Goal: Transaction & Acquisition: Purchase product/service

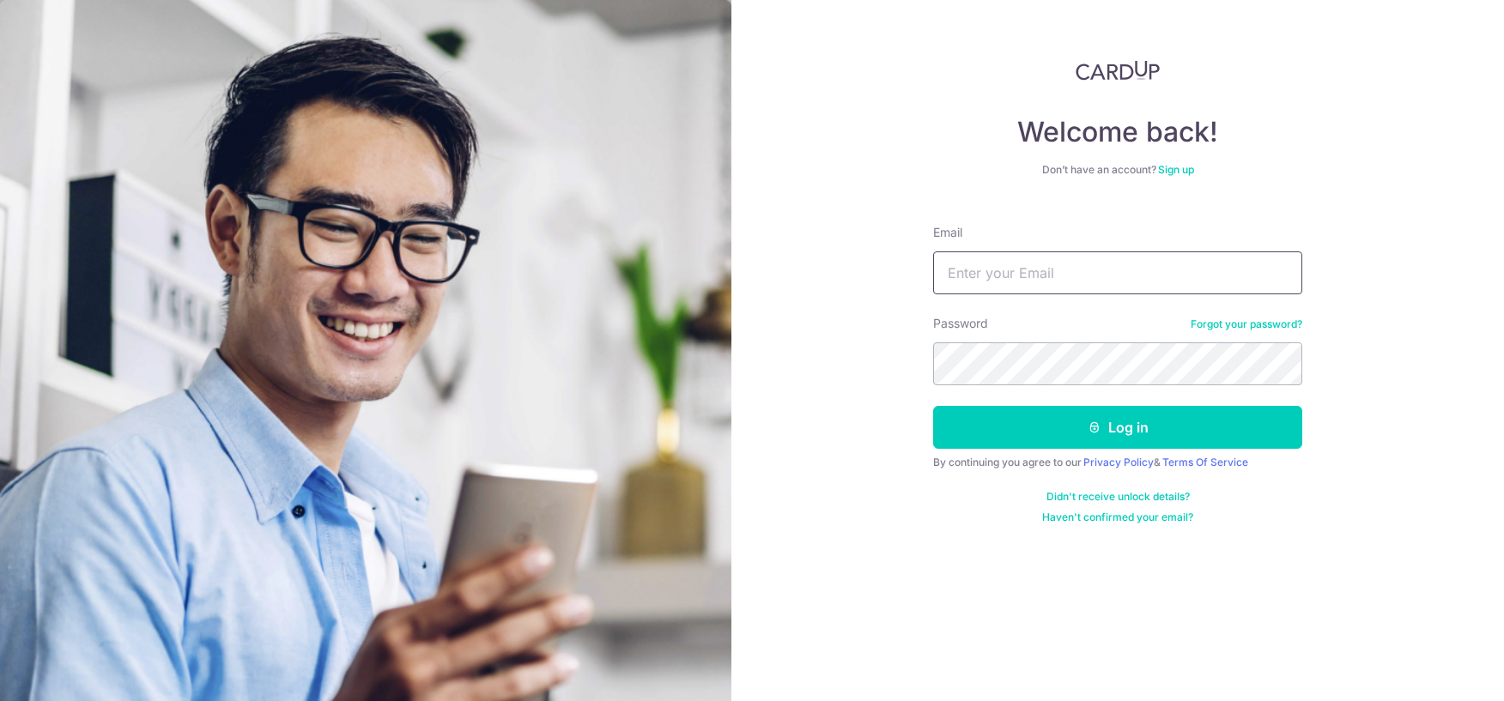
click at [994, 270] on input "Email" at bounding box center [1117, 272] width 369 height 43
type input "[EMAIL_ADDRESS][DOMAIN_NAME]"
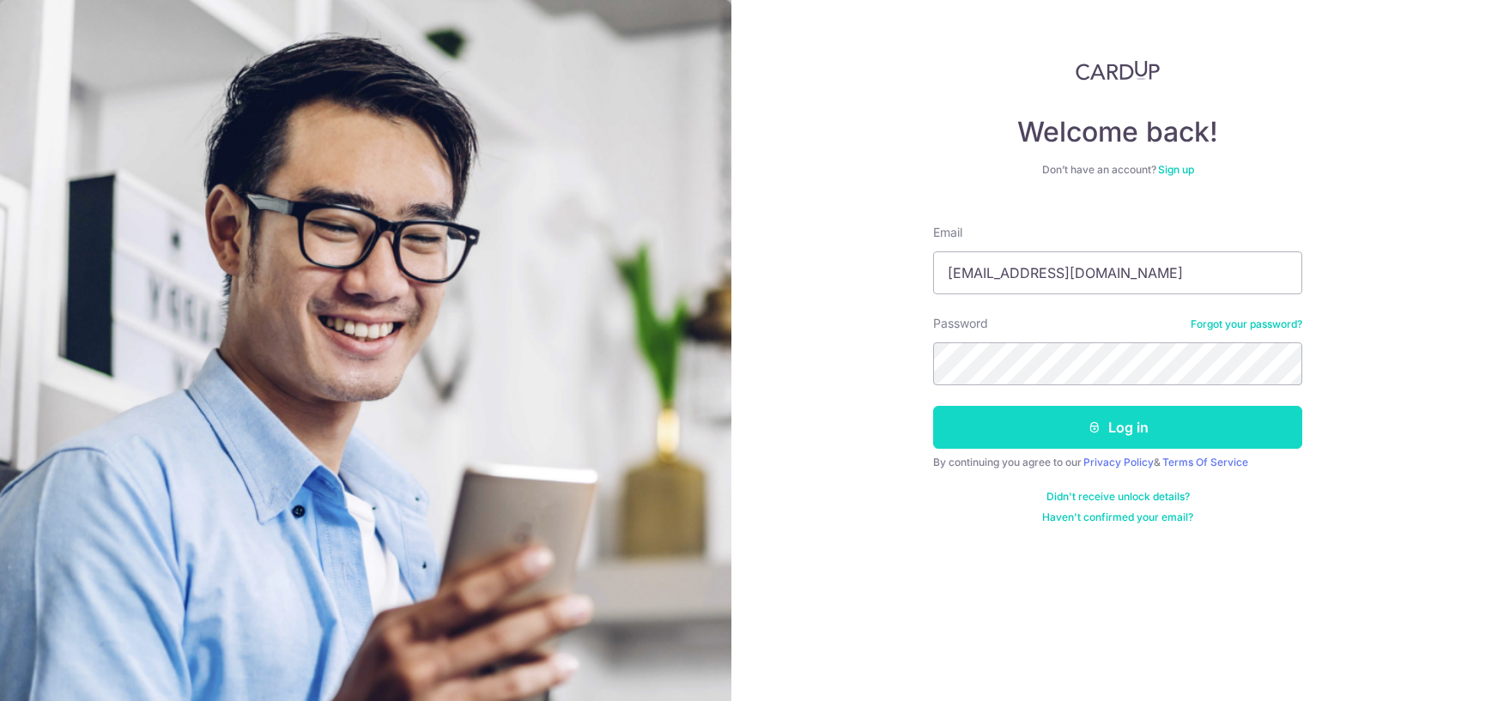
click at [1083, 425] on button "Log in" at bounding box center [1117, 427] width 369 height 43
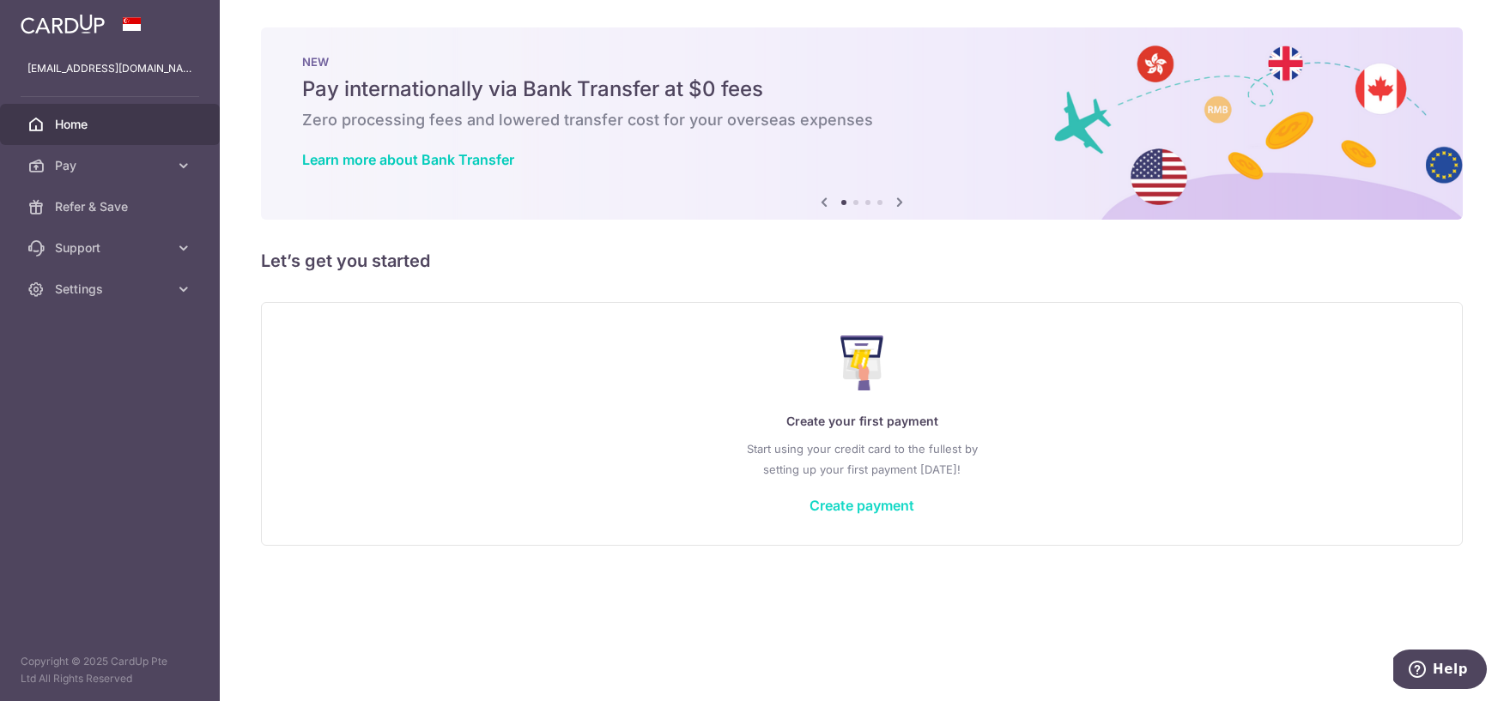
click at [858, 507] on link "Create payment" at bounding box center [861, 505] width 105 height 17
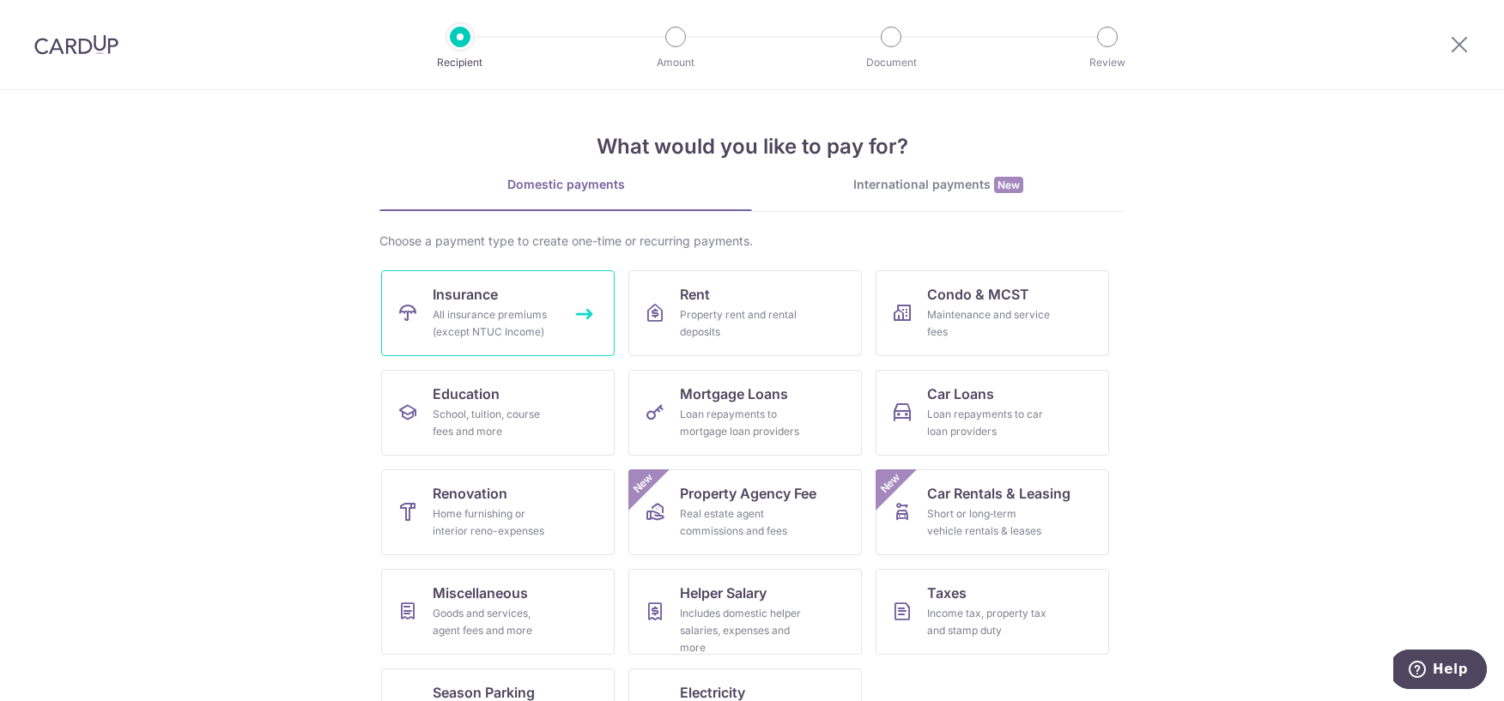
click at [493, 288] on span "Insurance" at bounding box center [465, 294] width 65 height 21
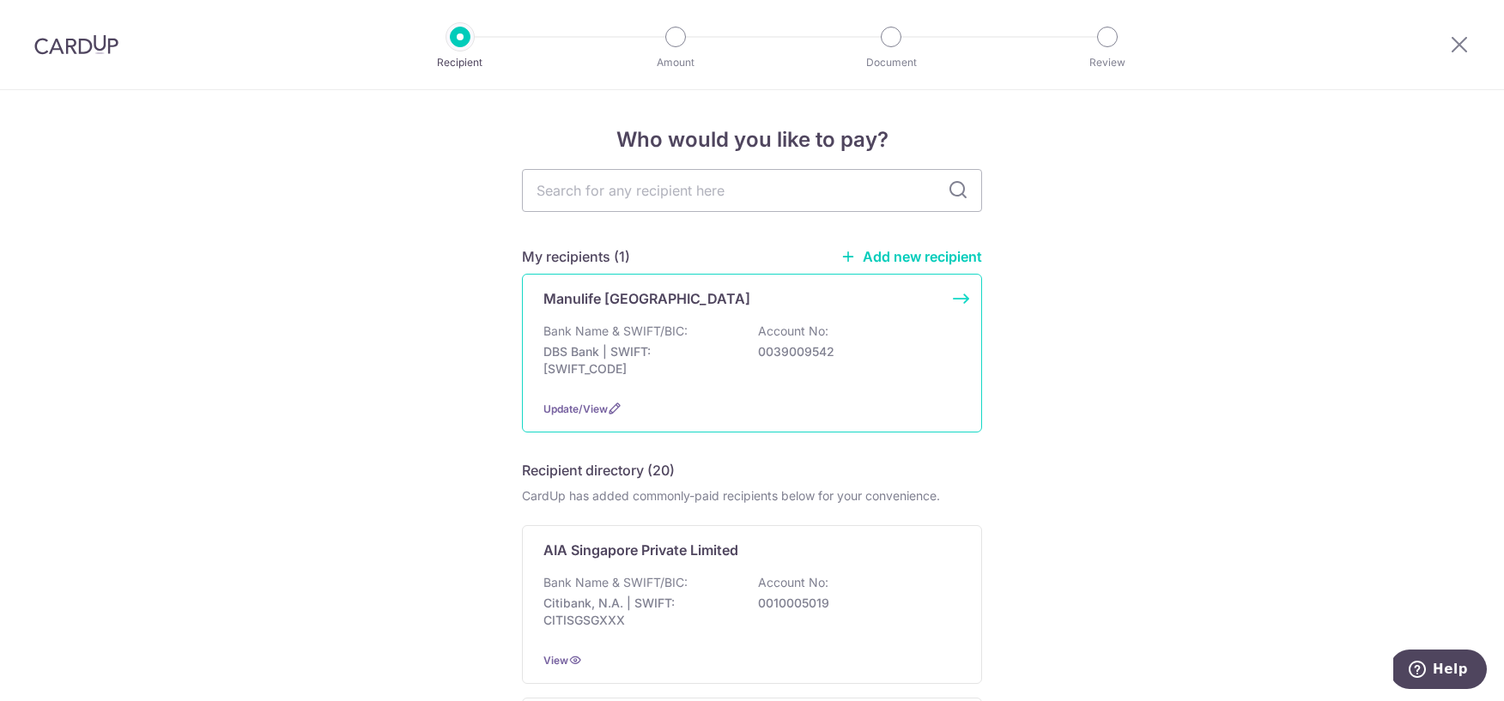
click at [862, 363] on div "Bank Name & SWIFT/BIC: DBS Bank | SWIFT: DBSSSGSGXXX Account No: 0039009542" at bounding box center [751, 355] width 417 height 64
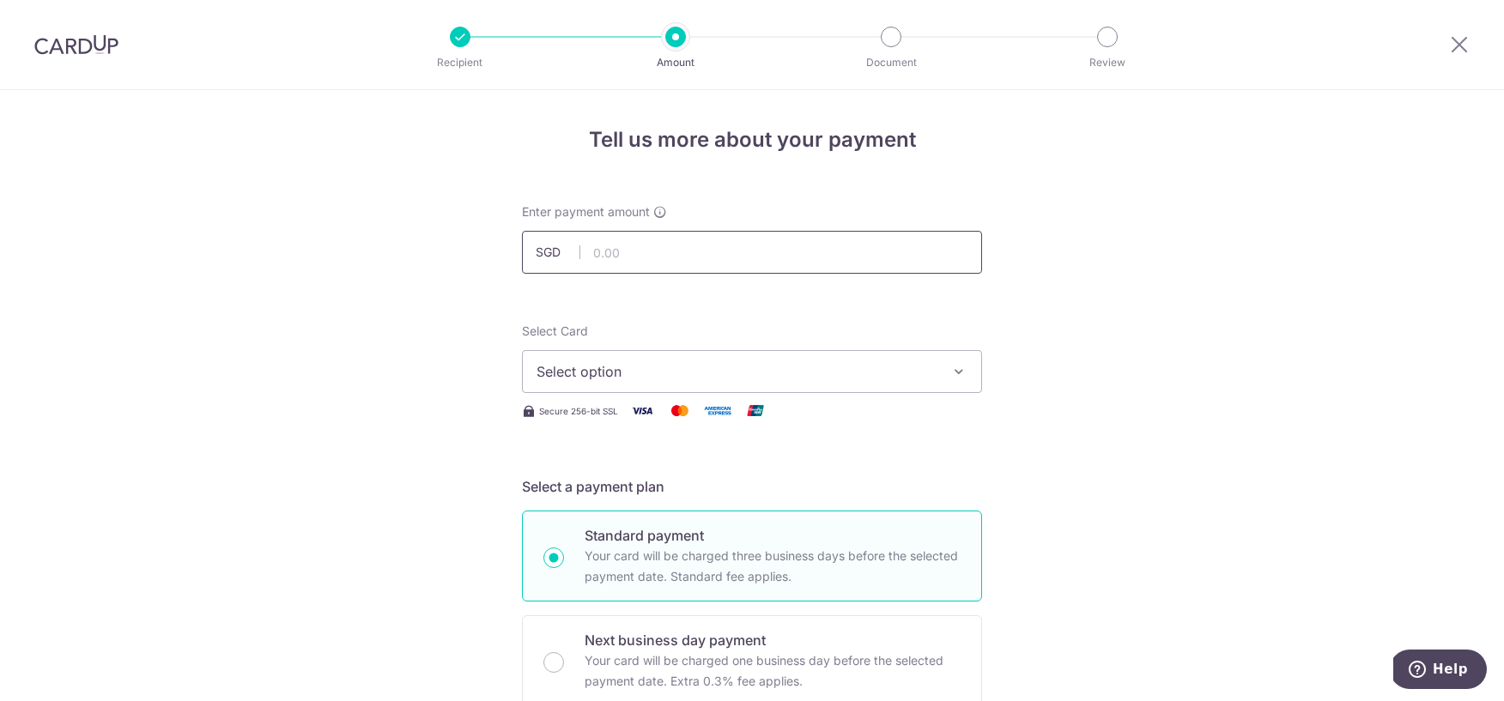
click at [710, 241] on input "text" at bounding box center [752, 252] width 460 height 43
type input "12,000.00"
click at [735, 361] on span "Select option" at bounding box center [736, 371] width 400 height 21
click at [898, 382] on button "Select option" at bounding box center [752, 371] width 460 height 43
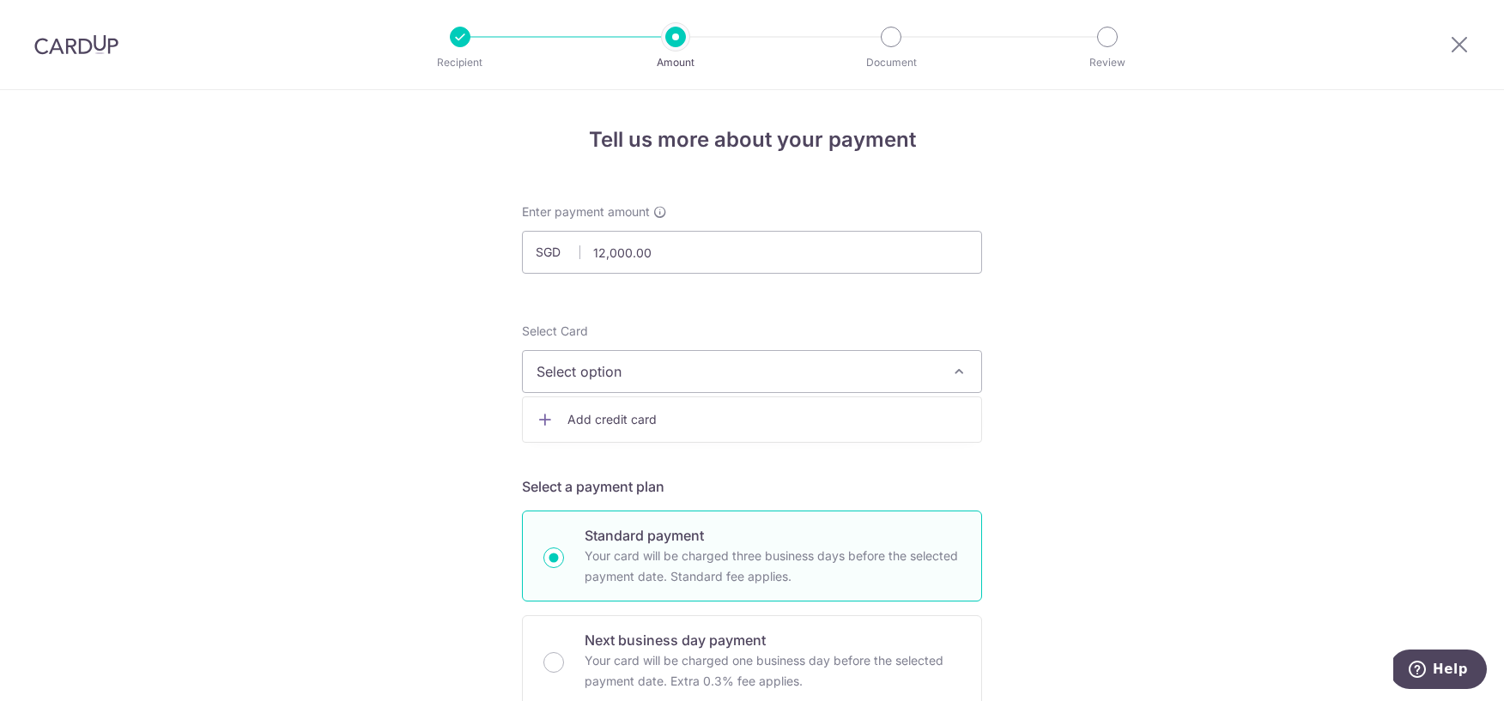
click at [669, 417] on span "Add credit card" at bounding box center [767, 419] width 400 height 17
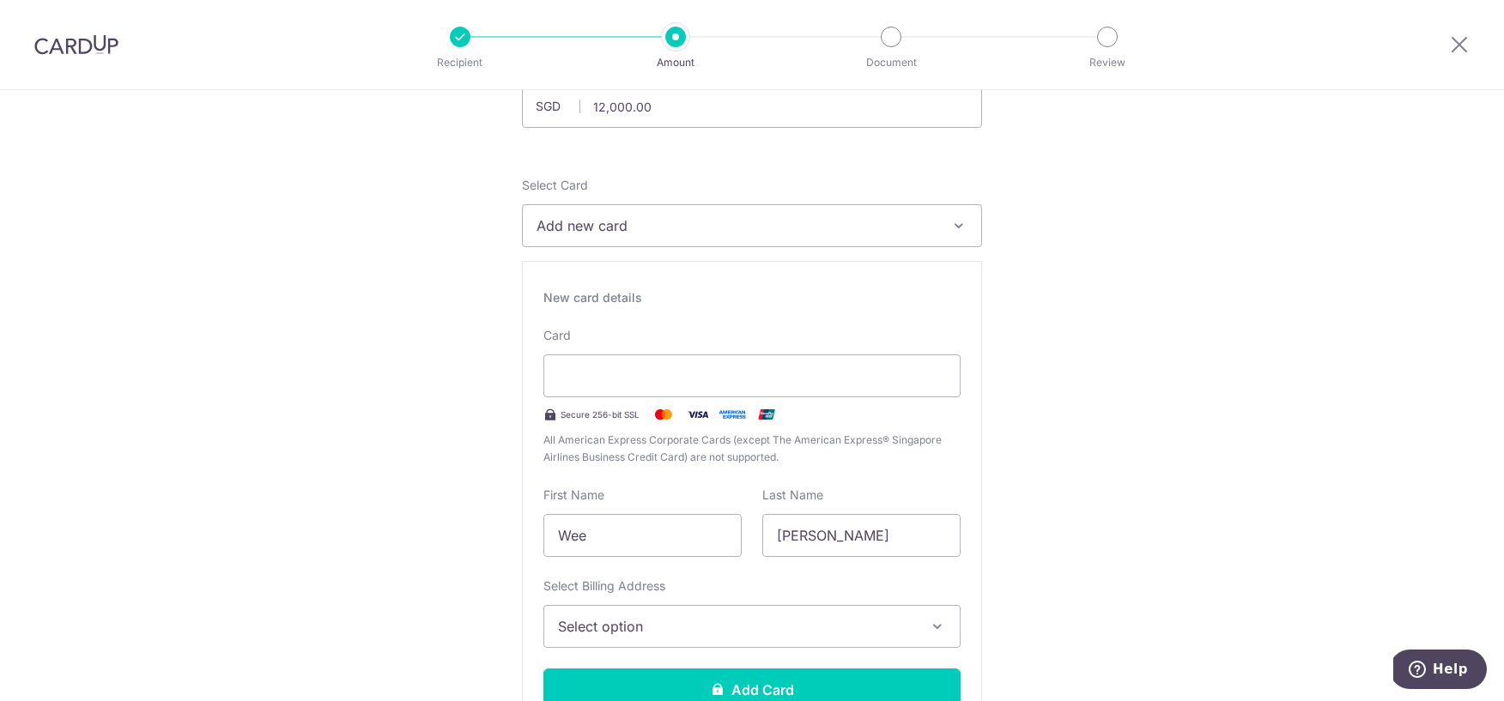
scroll to position [163, 0]
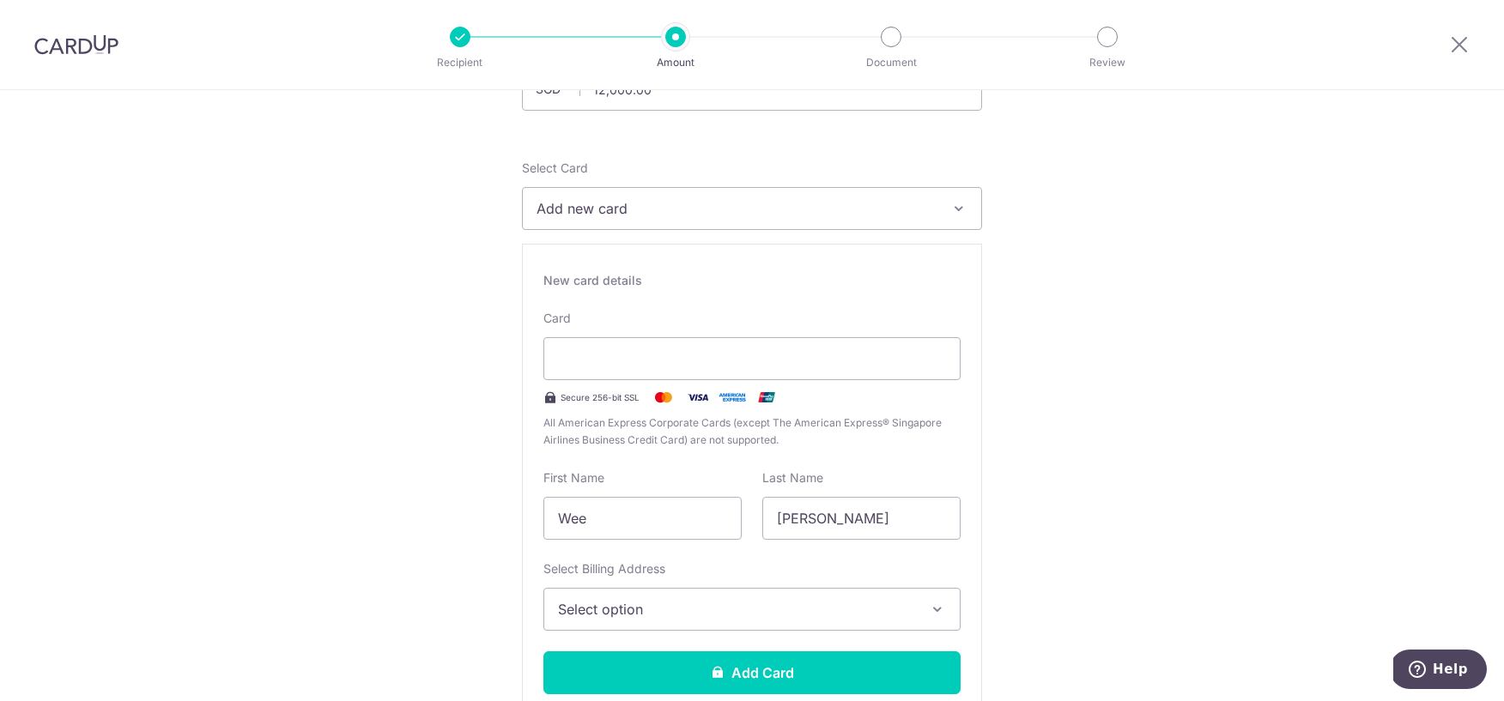
click at [872, 608] on span "Select option" at bounding box center [736, 609] width 357 height 21
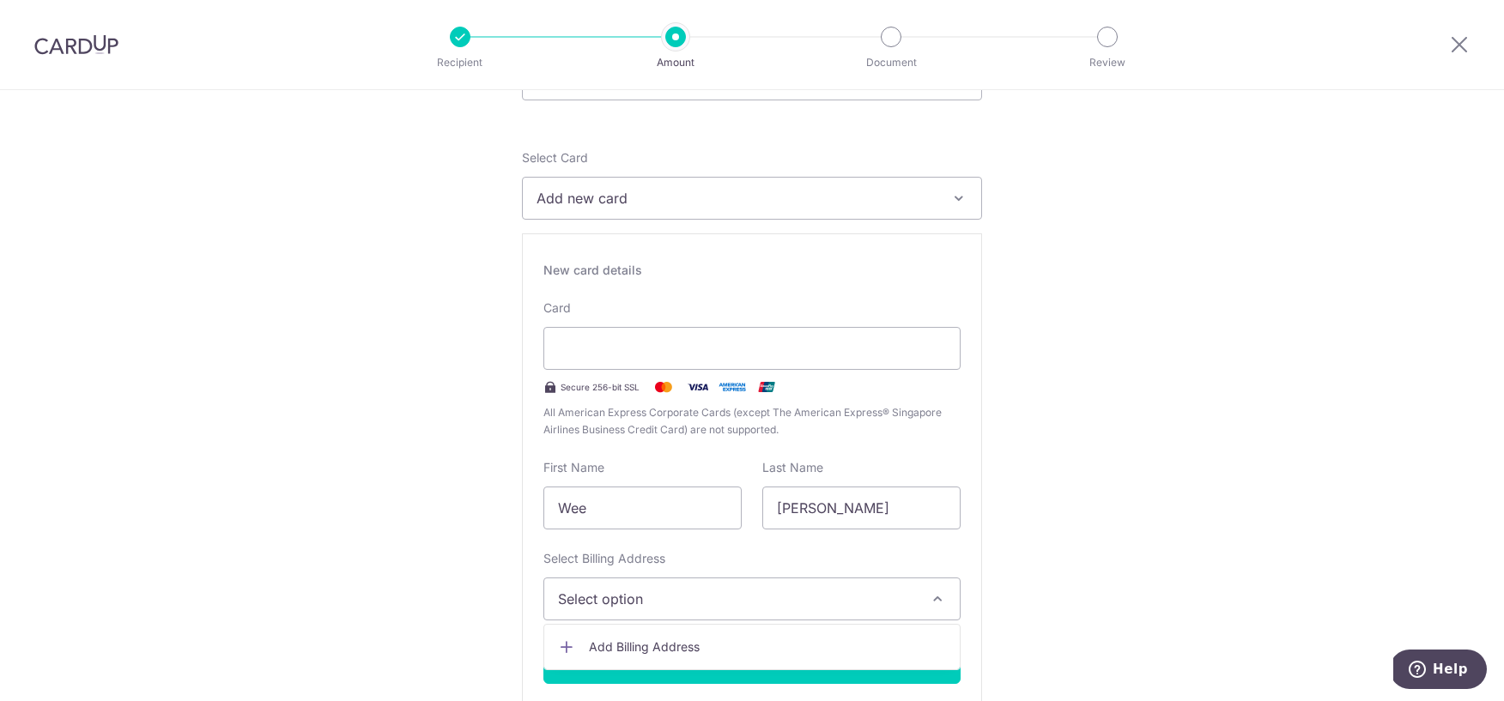
scroll to position [177, 0]
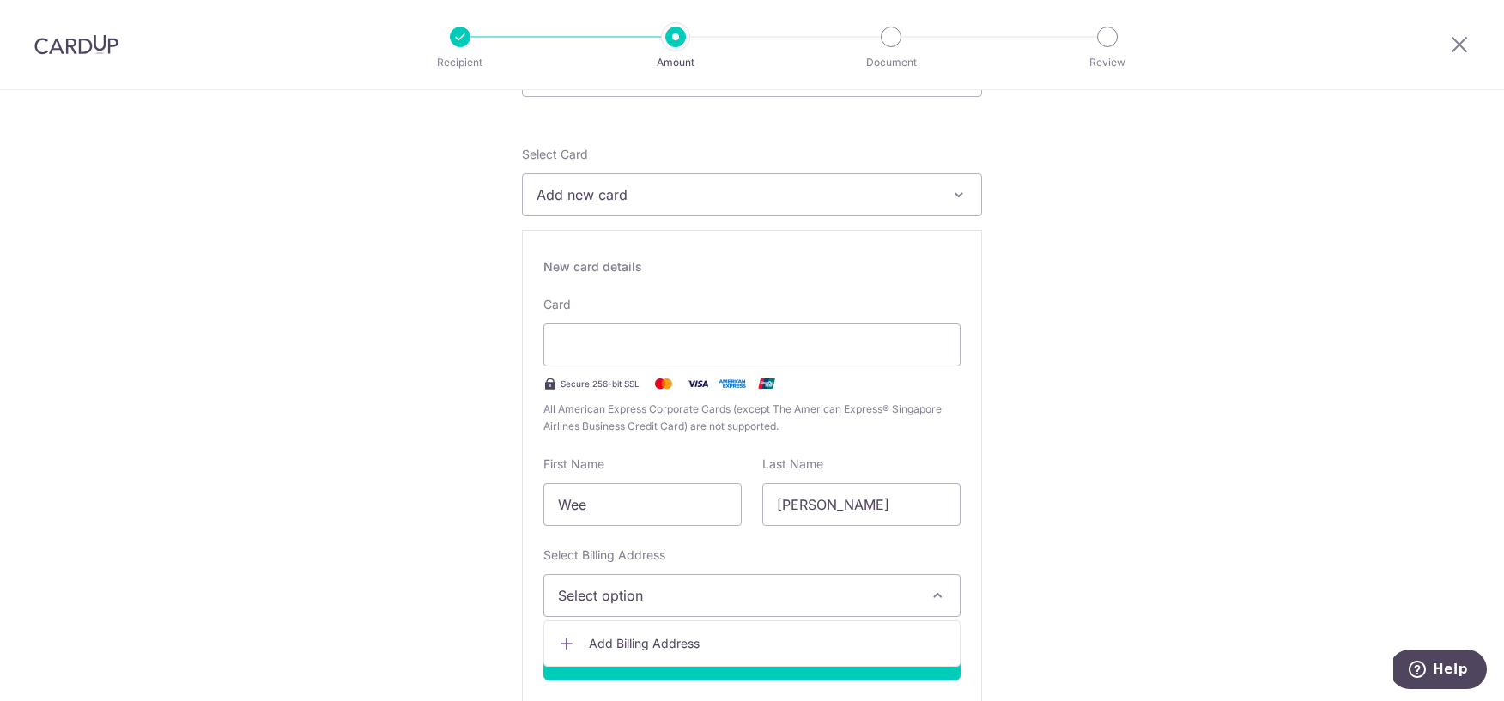
click at [720, 645] on span "Add Billing Address" at bounding box center [767, 643] width 357 height 17
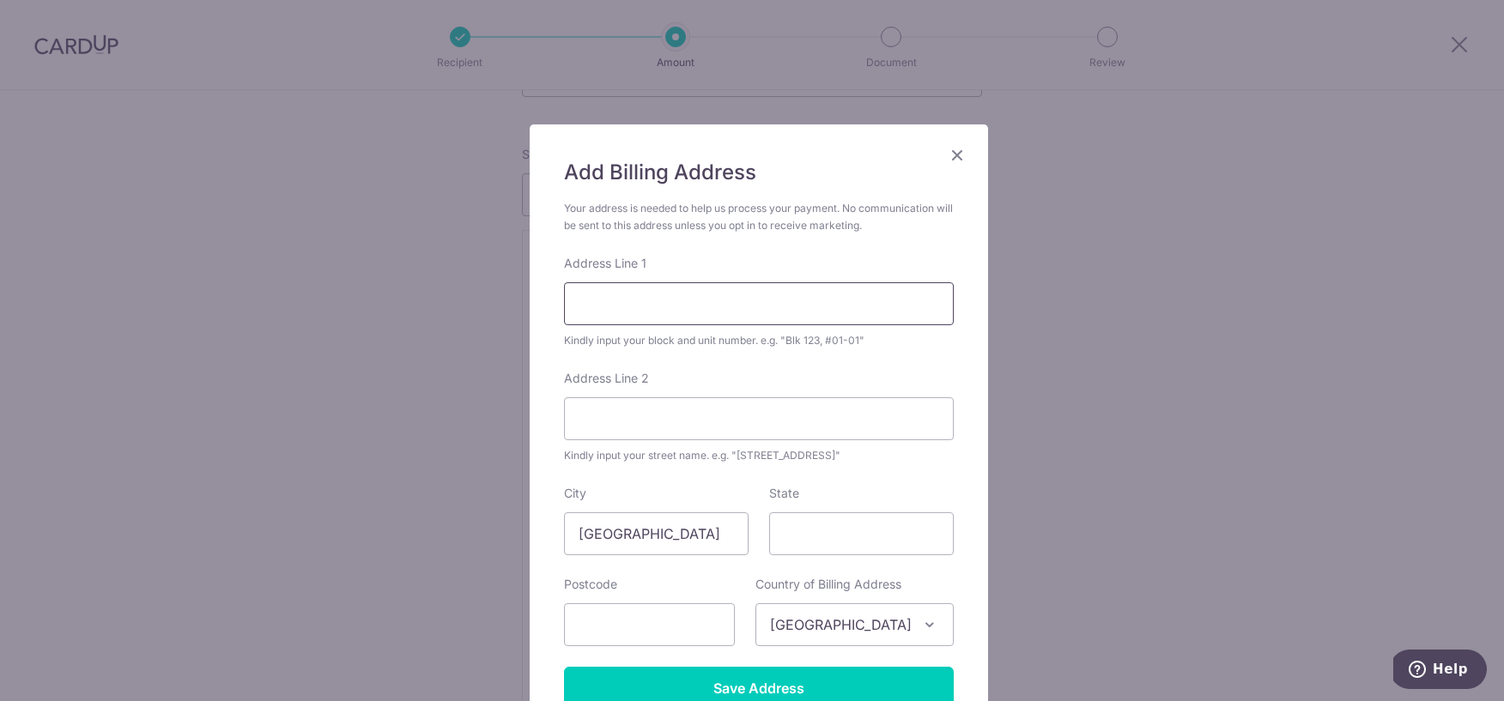
click at [675, 300] on input "Address Line 1" at bounding box center [759, 303] width 390 height 43
type input "Blk 842C, Tampines St. 82"
type input "#11-48"
type input "523842"
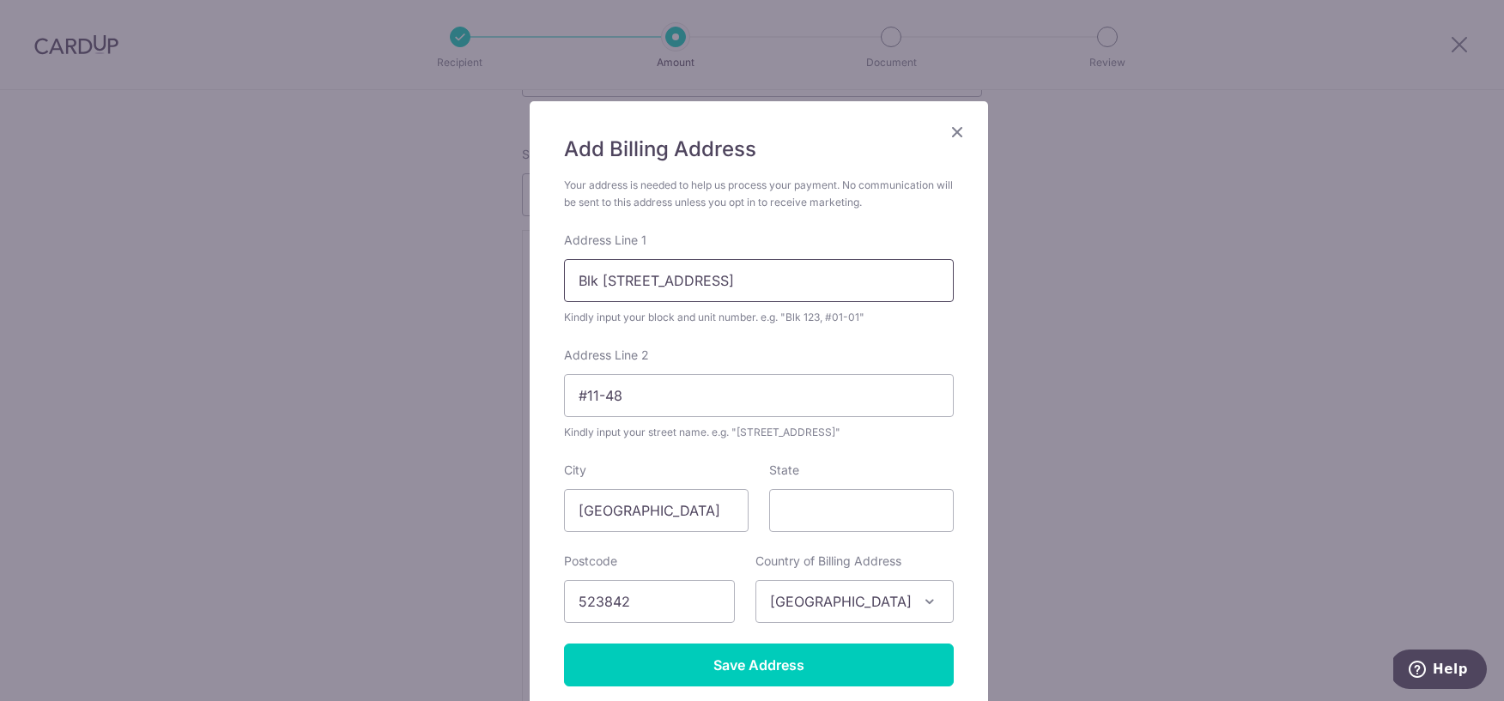
scroll to position [96, 0]
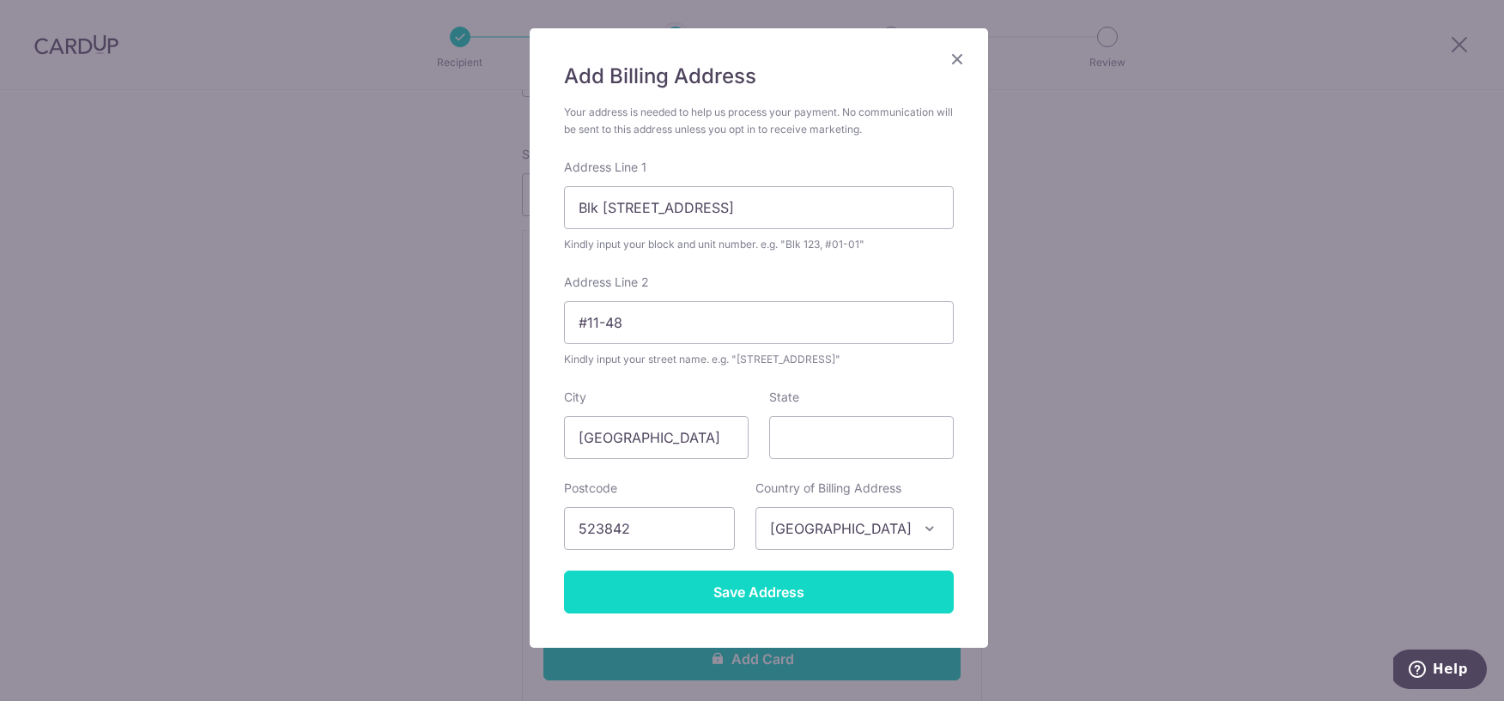
click at [748, 602] on input "Save Address" at bounding box center [759, 592] width 390 height 43
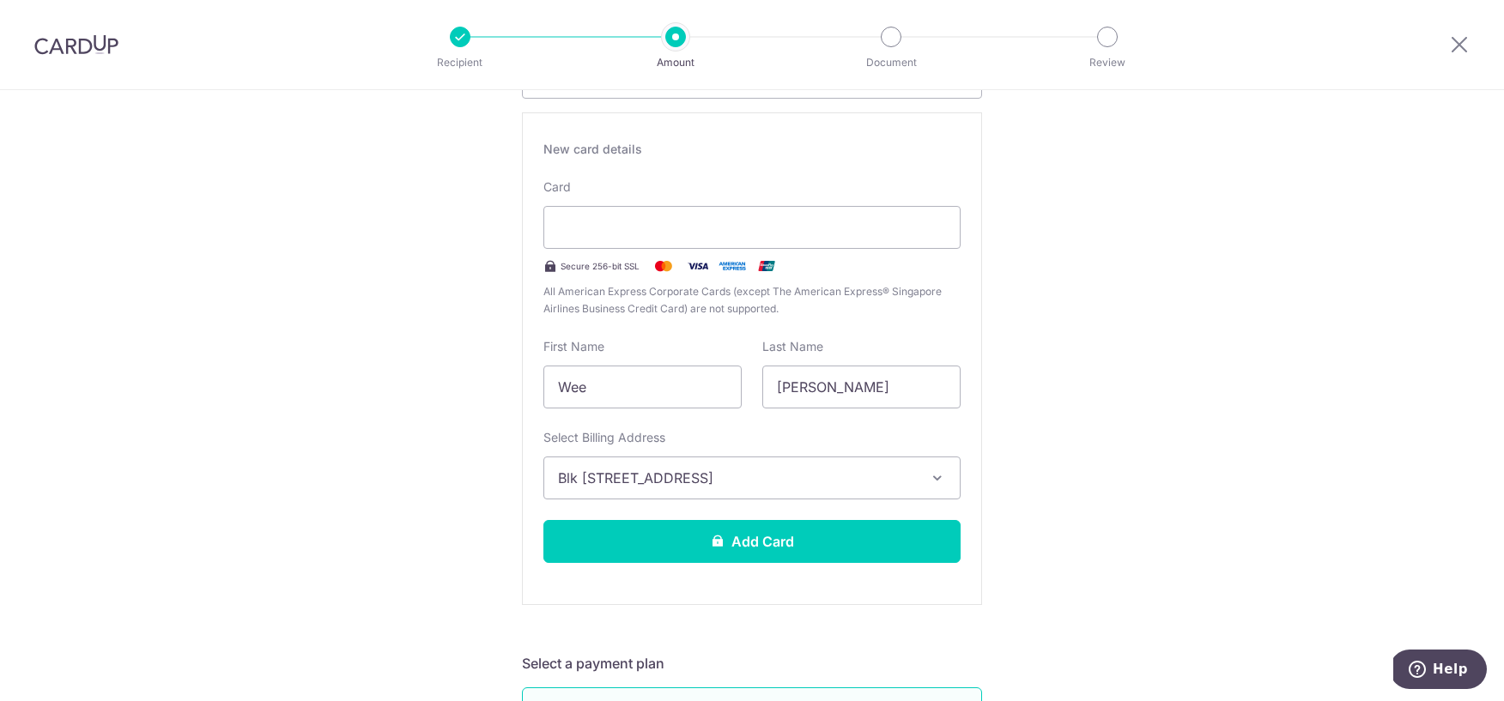
scroll to position [302, 0]
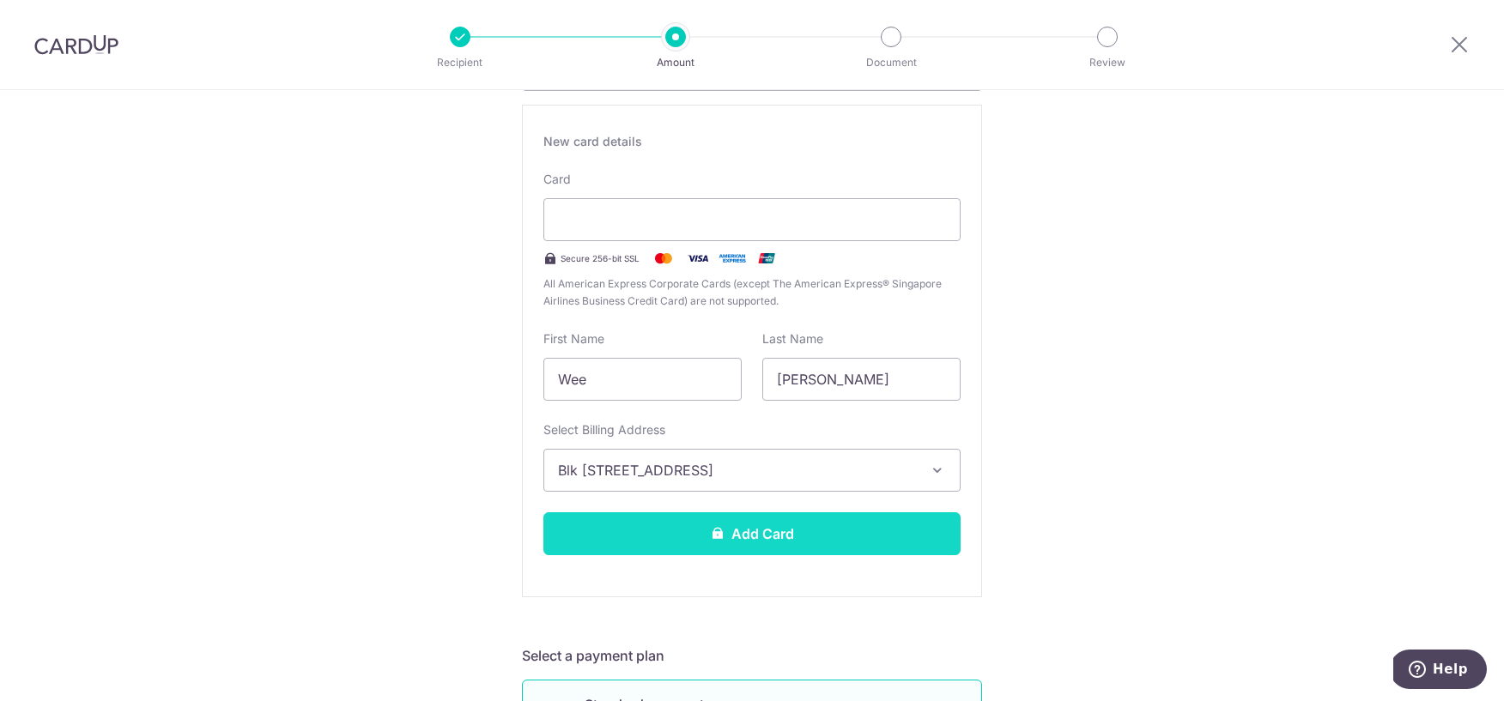
click at [740, 532] on button "Add Card" at bounding box center [751, 533] width 417 height 43
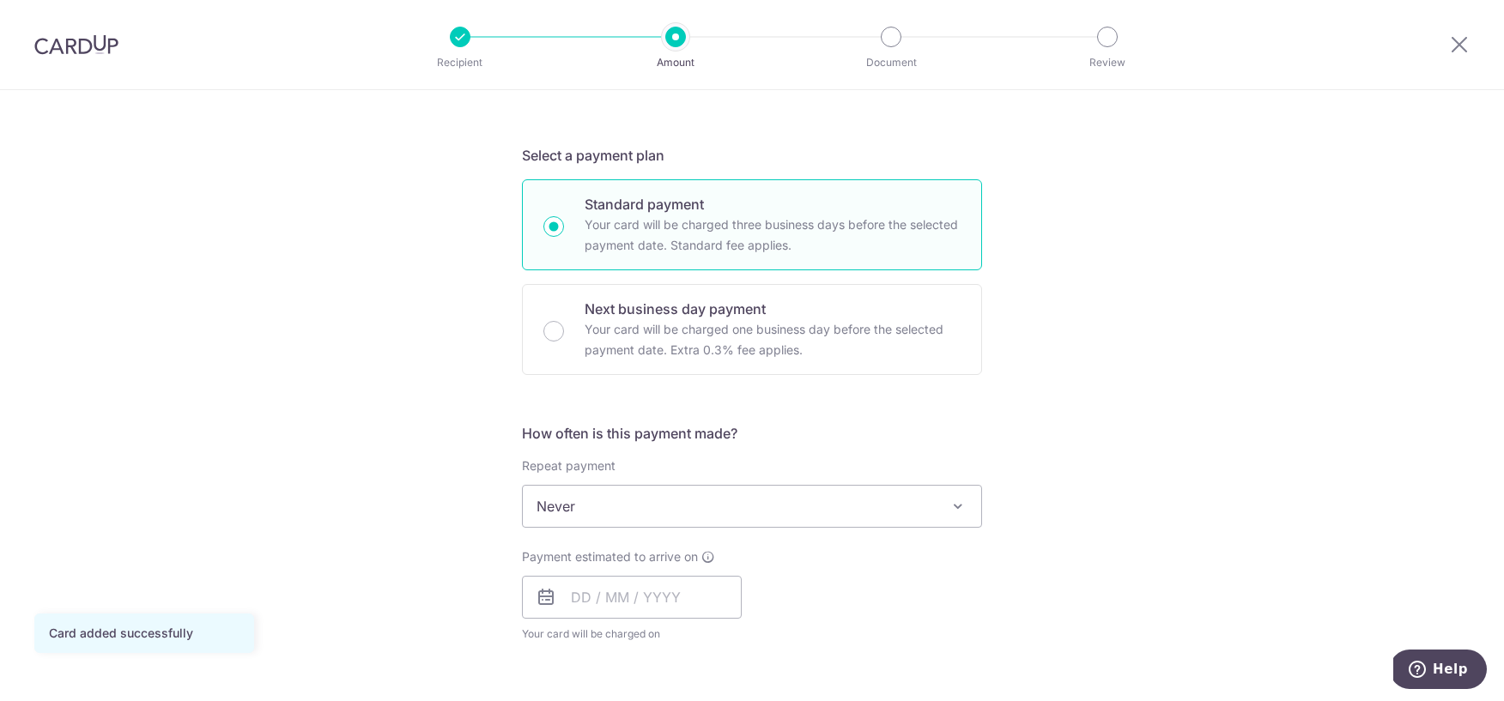
scroll to position [338, 0]
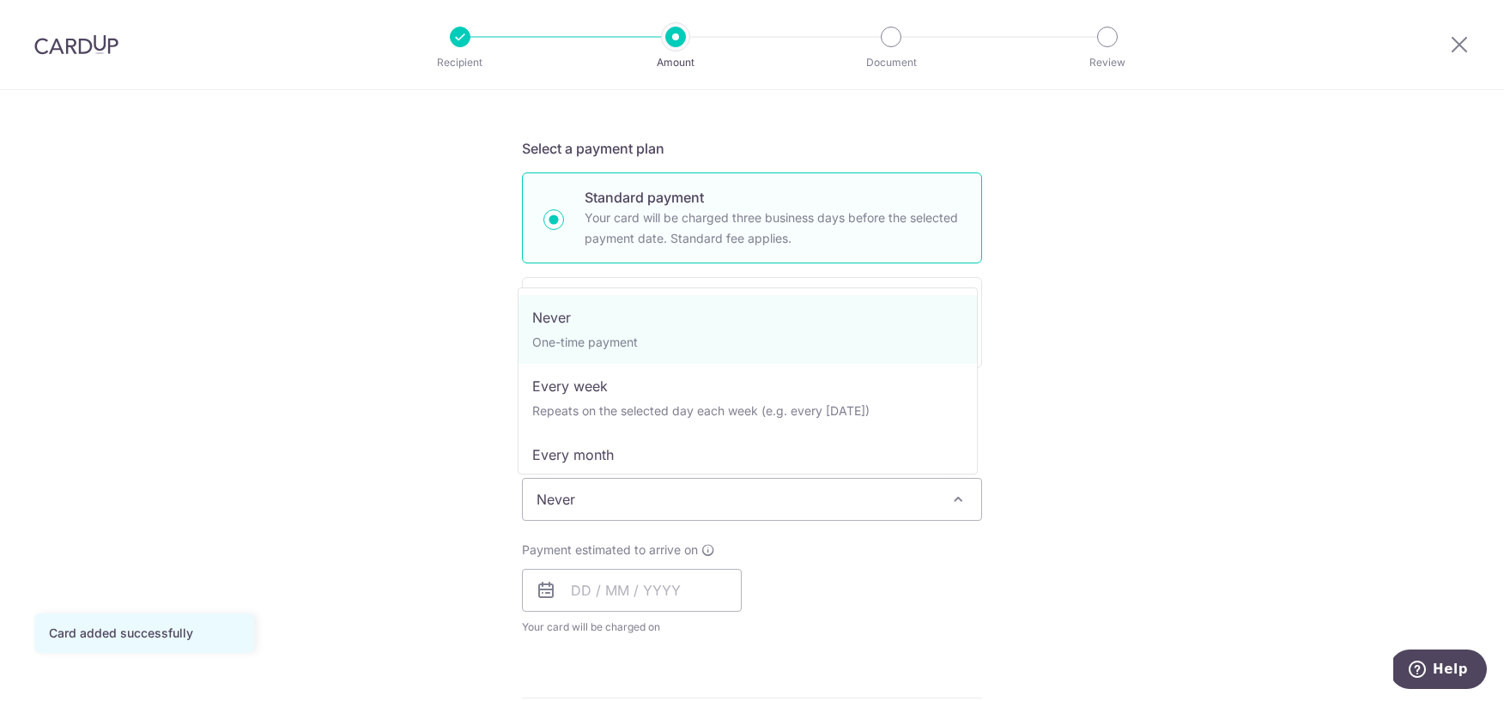
click at [686, 512] on span "Never" at bounding box center [752, 499] width 458 height 41
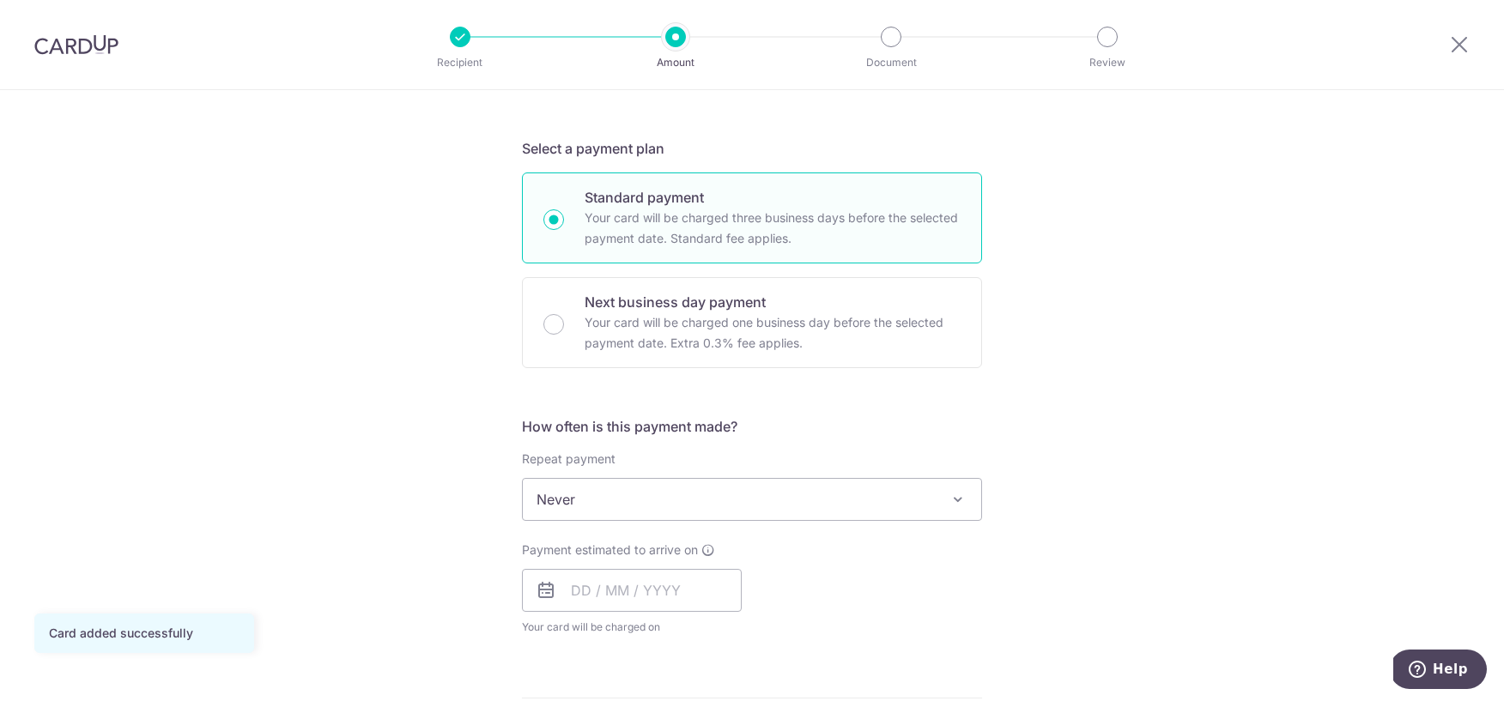
click at [542, 591] on icon at bounding box center [546, 590] width 21 height 21
click at [573, 589] on input "text" at bounding box center [632, 590] width 220 height 43
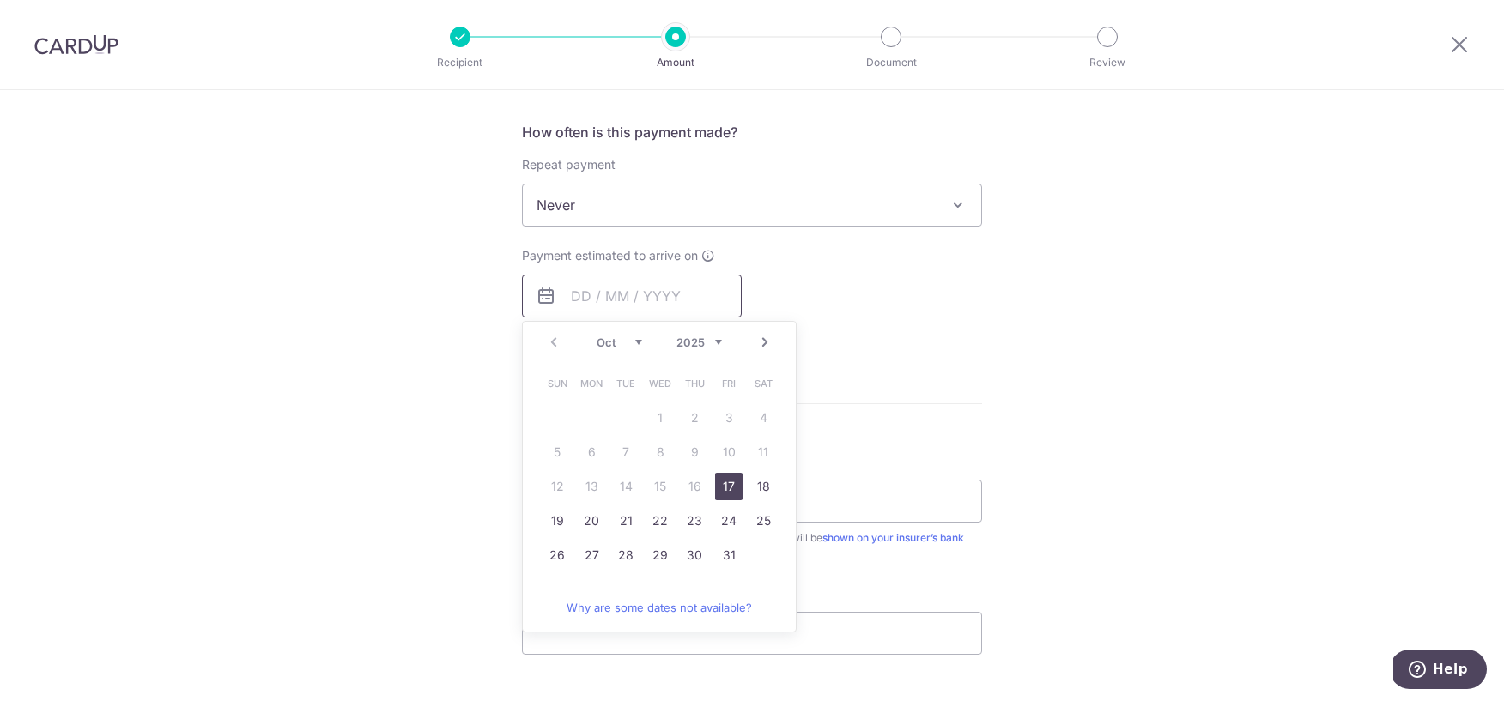
scroll to position [634, 0]
click at [908, 391] on form "Enter payment amount SGD 12,000.00 12000.00 Card added successfully Select Card…" at bounding box center [752, 248] width 460 height 1359
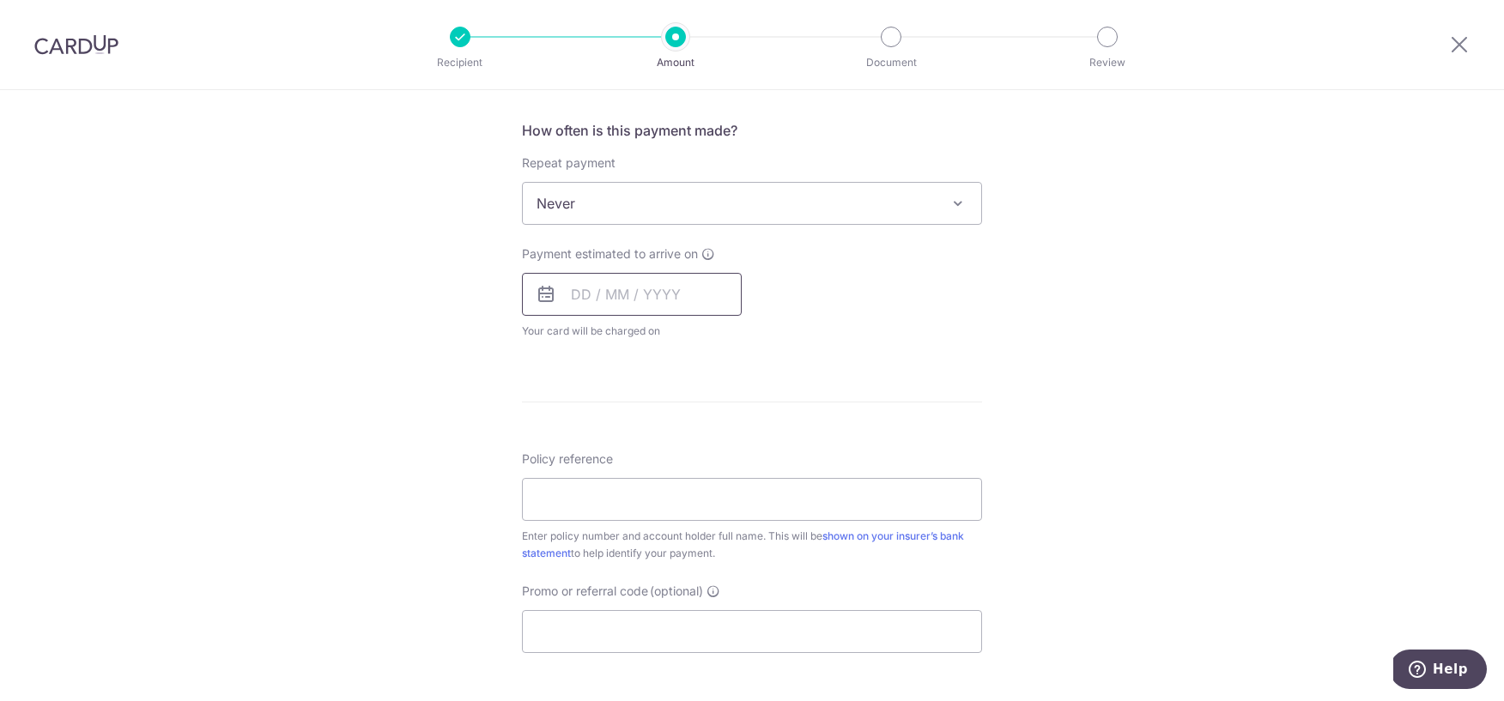
click at [603, 309] on input "text" at bounding box center [632, 294] width 220 height 43
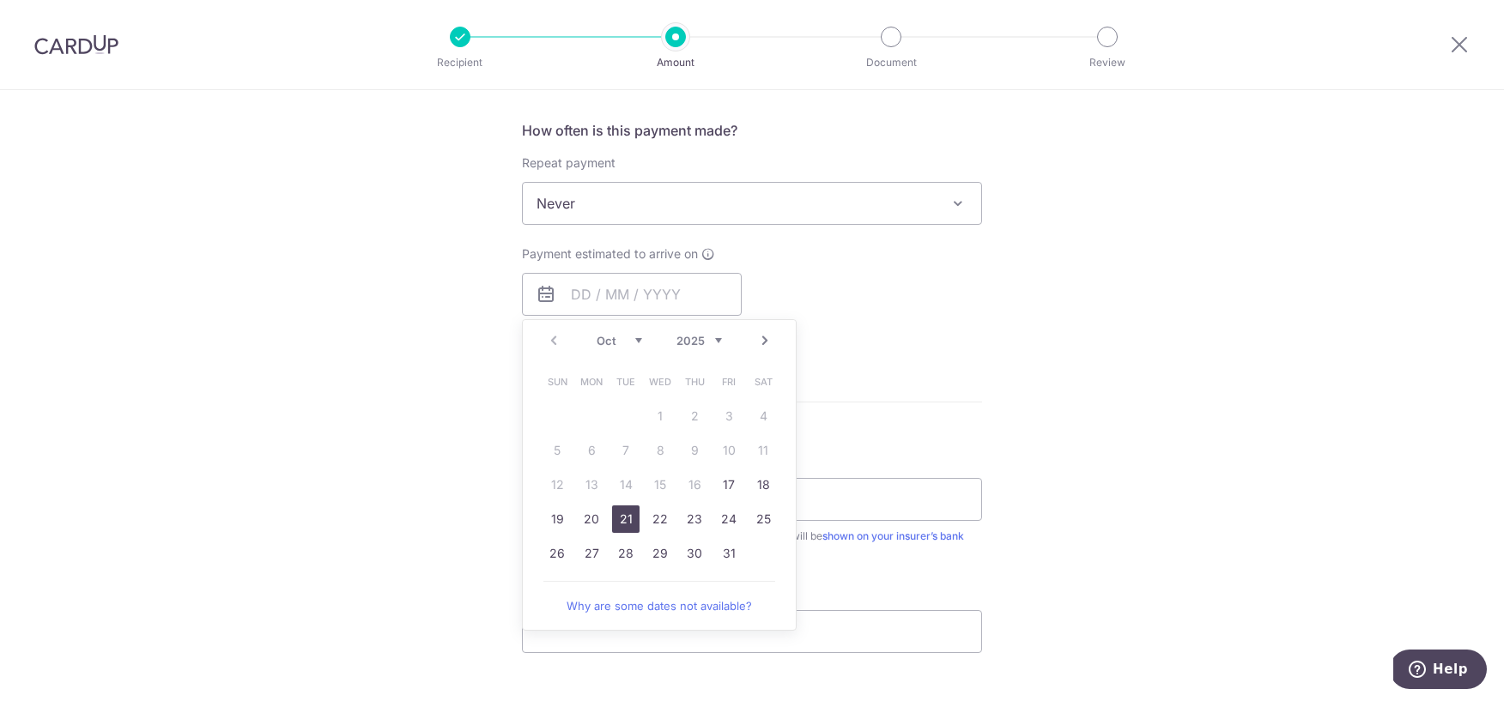
click at [617, 518] on link "21" at bounding box center [625, 519] width 27 height 27
type input "[DATE]"
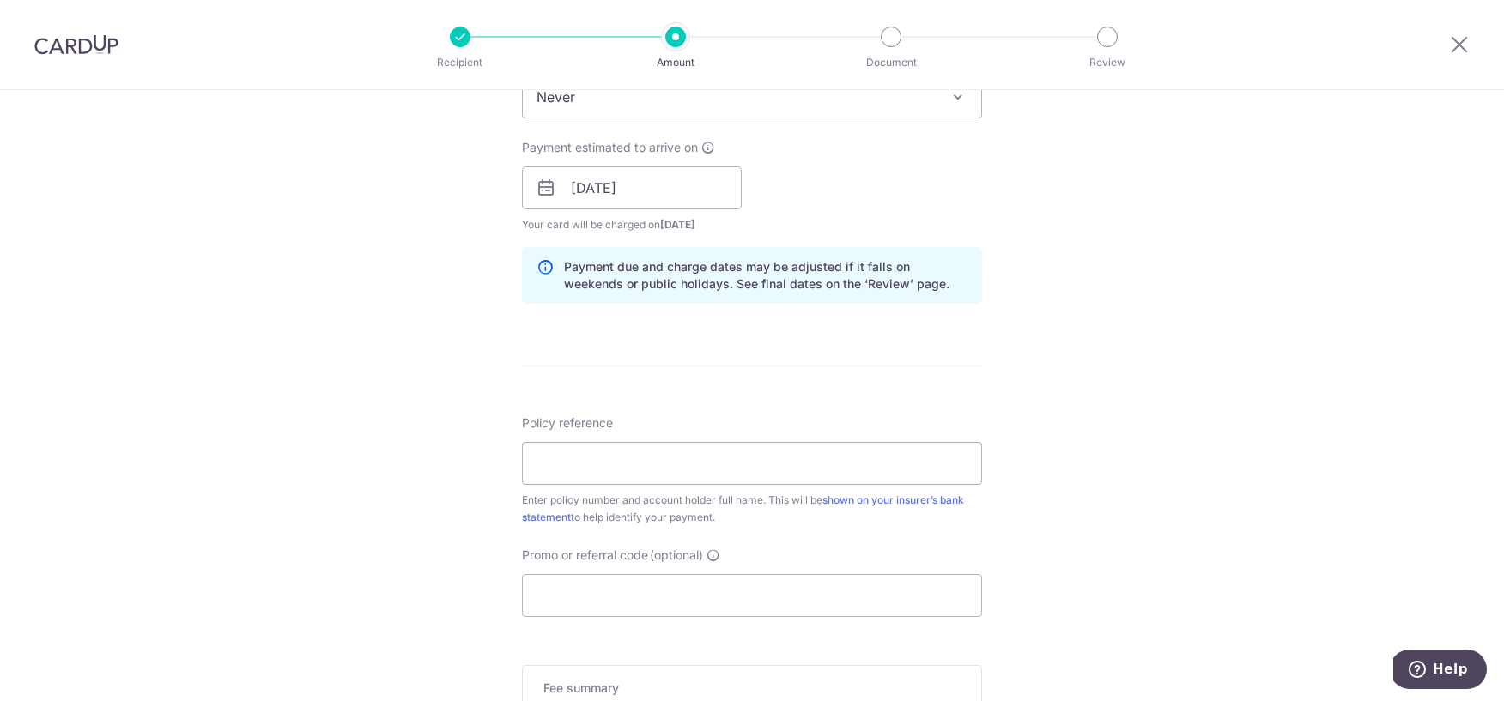
scroll to position [755, 0]
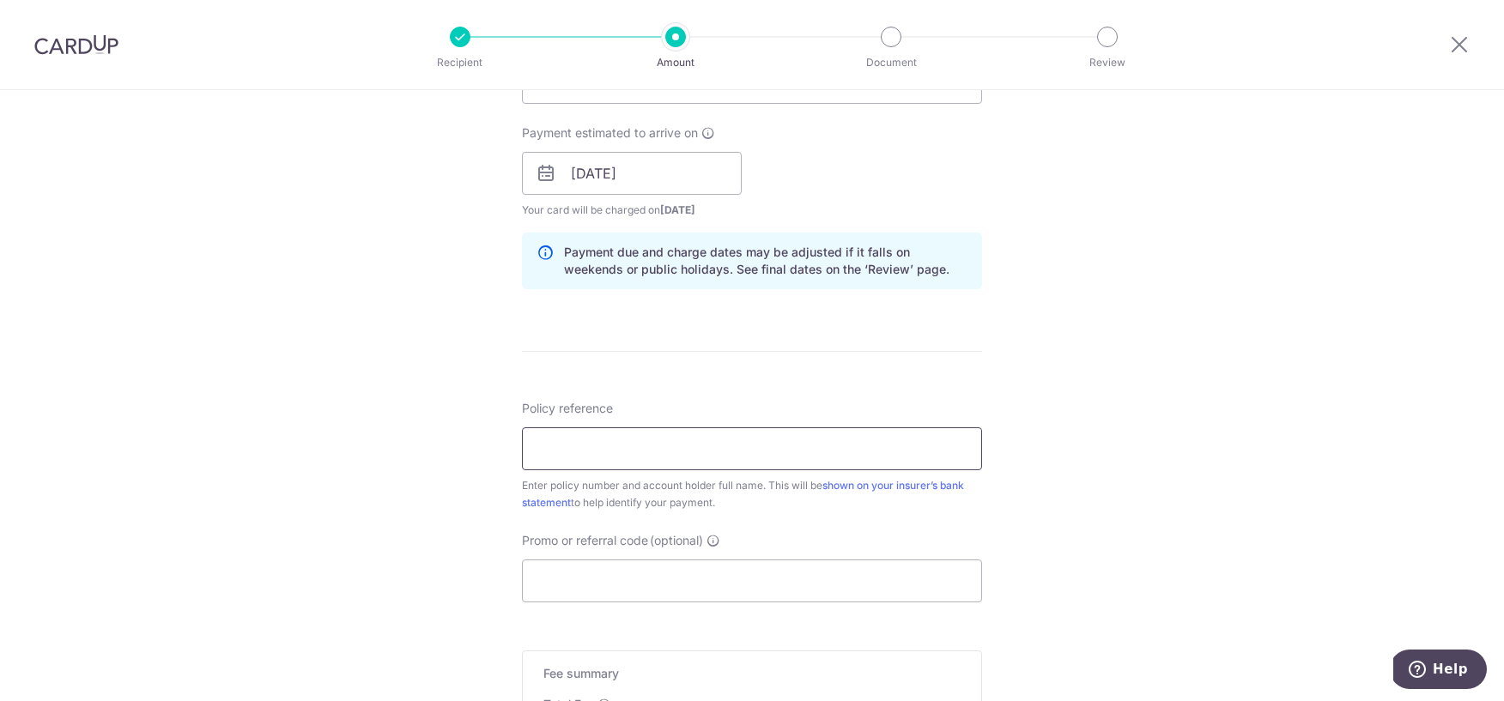
click at [705, 436] on input "Policy reference" at bounding box center [752, 448] width 460 height 43
type input "2452359890"
click at [959, 448] on div "10/35" at bounding box center [955, 448] width 27 height 17
click at [843, 539] on div "Promo or referral code (optional) The discounted fee will be shown on the revie…" at bounding box center [752, 567] width 460 height 70
click at [684, 449] on input "2452359890" at bounding box center [752, 448] width 460 height 43
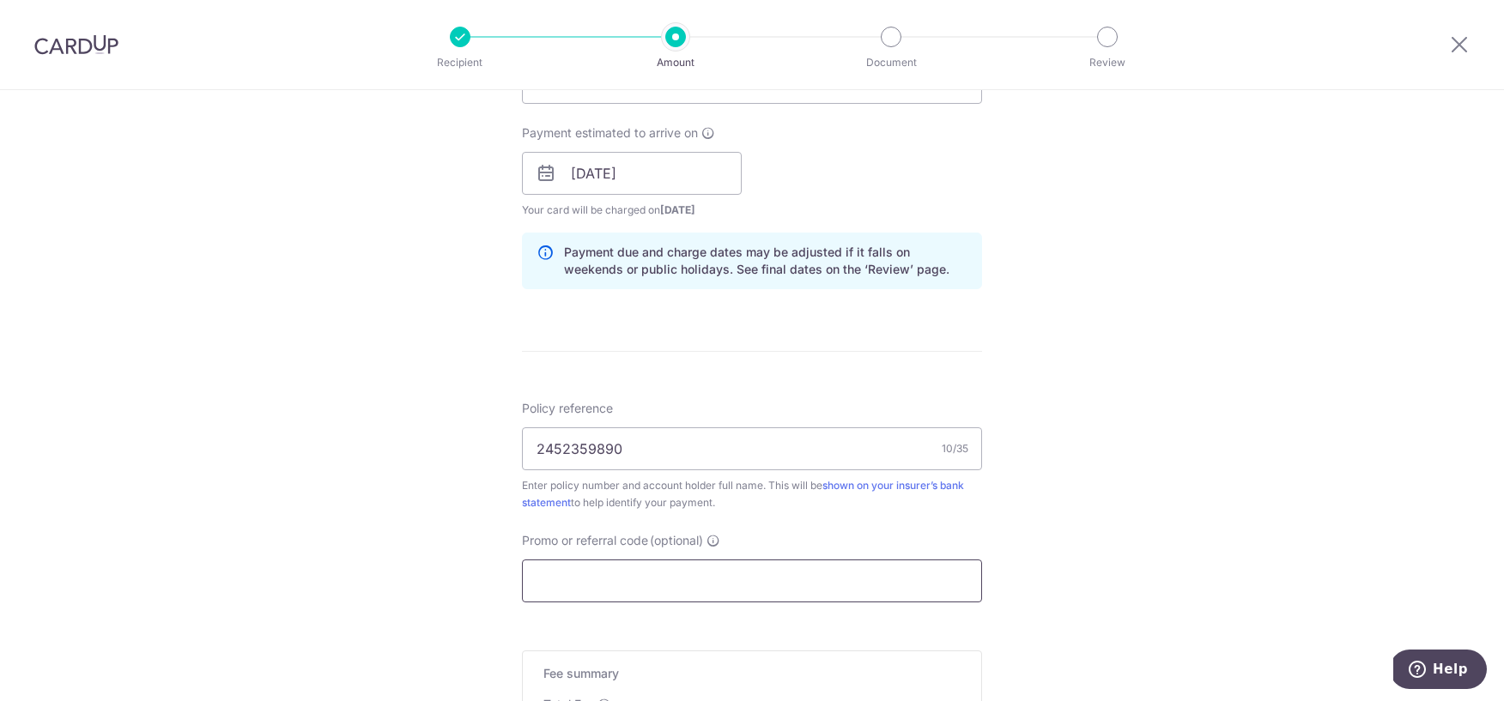
click at [645, 575] on input "Promo or referral code (optional)" at bounding box center [752, 581] width 460 height 43
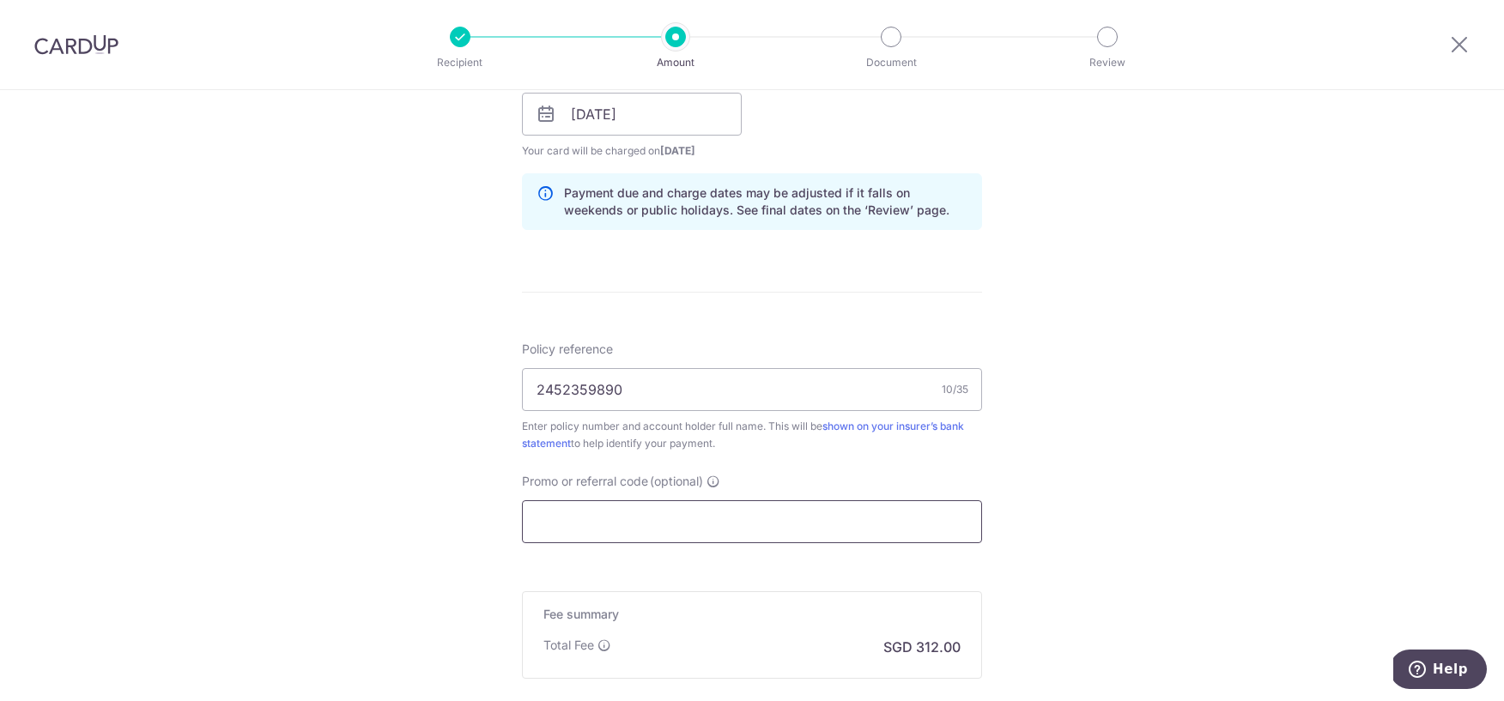
scroll to position [836, 0]
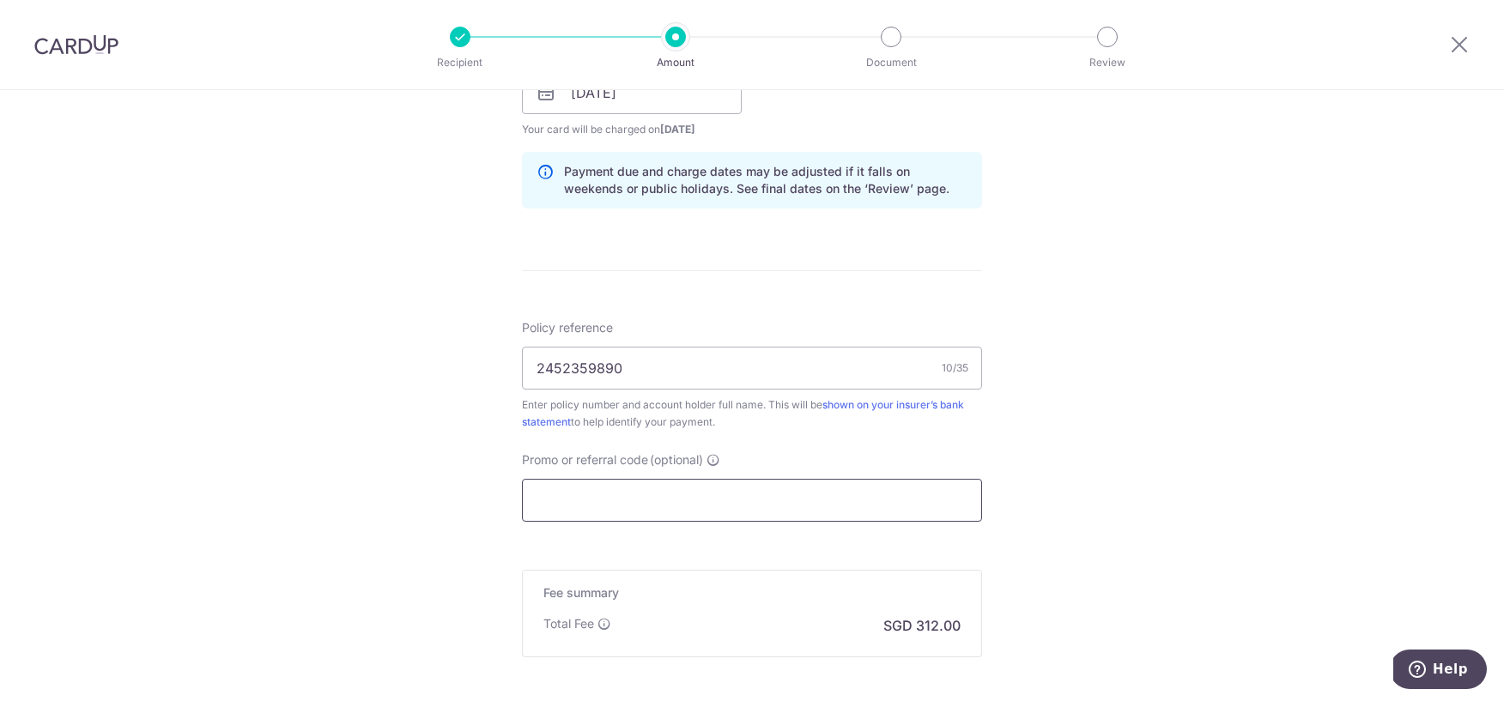
click at [750, 500] on input "Promo or referral code (optional)" at bounding box center [752, 500] width 460 height 43
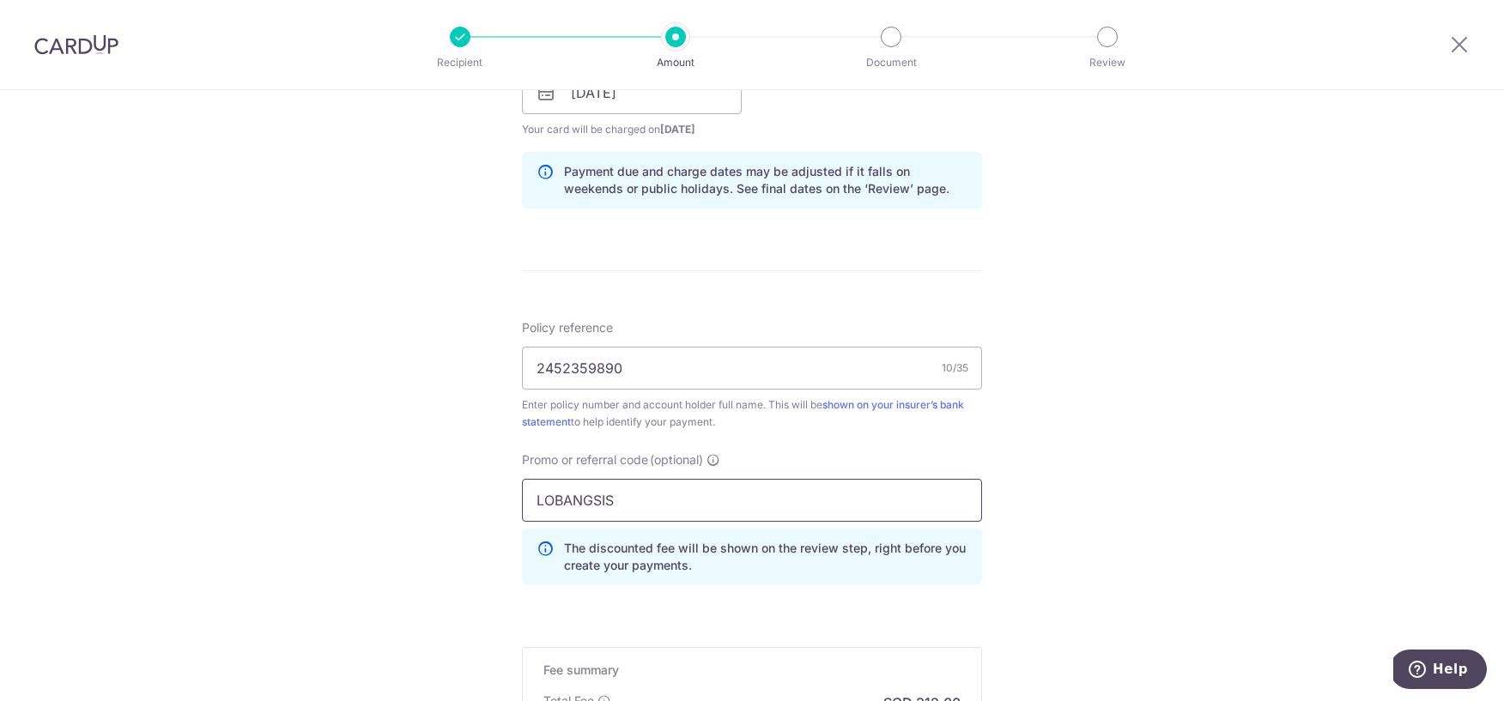
type input "LOBANGSIS"
click at [733, 596] on div "Promo or referral code (optional) LOBANGSIS The discounted fee will be shown on…" at bounding box center [752, 525] width 481 height 148
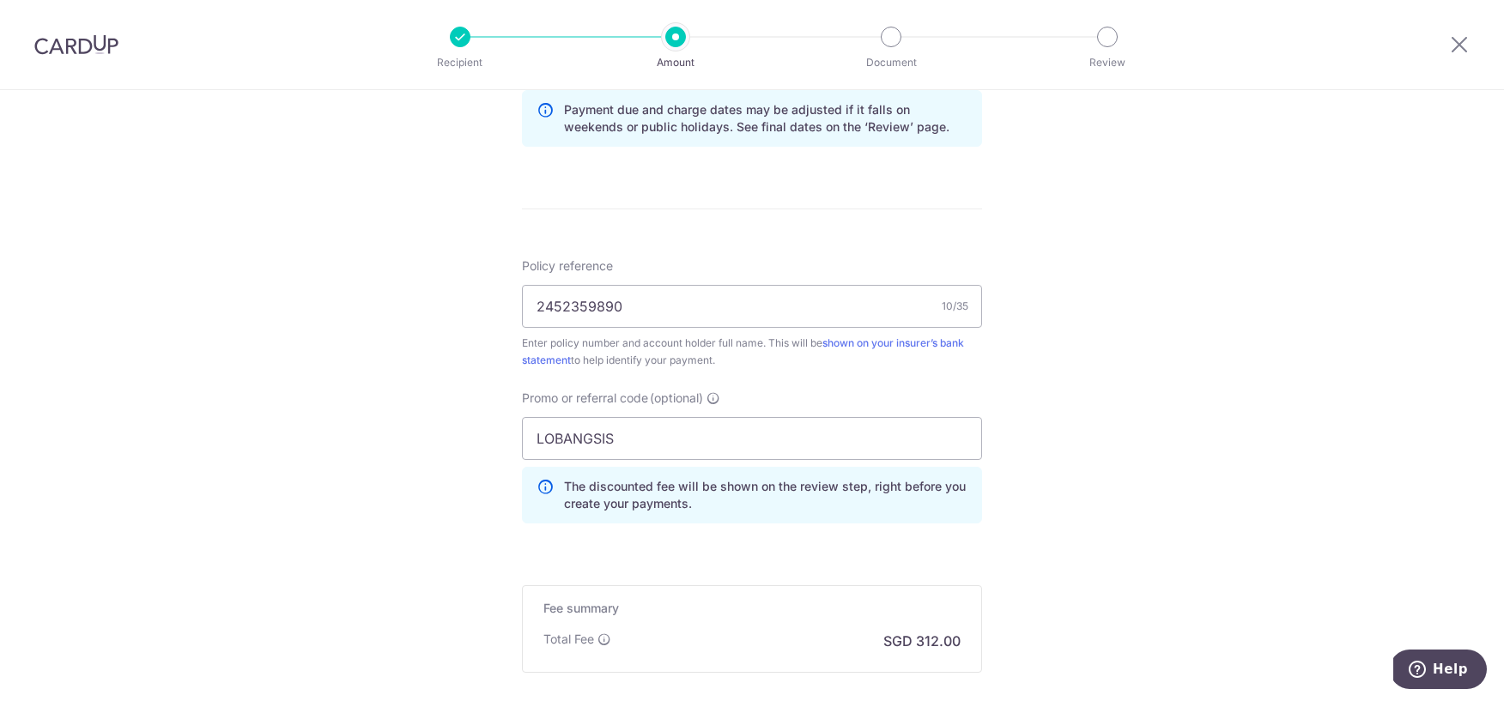
scroll to position [942, 0]
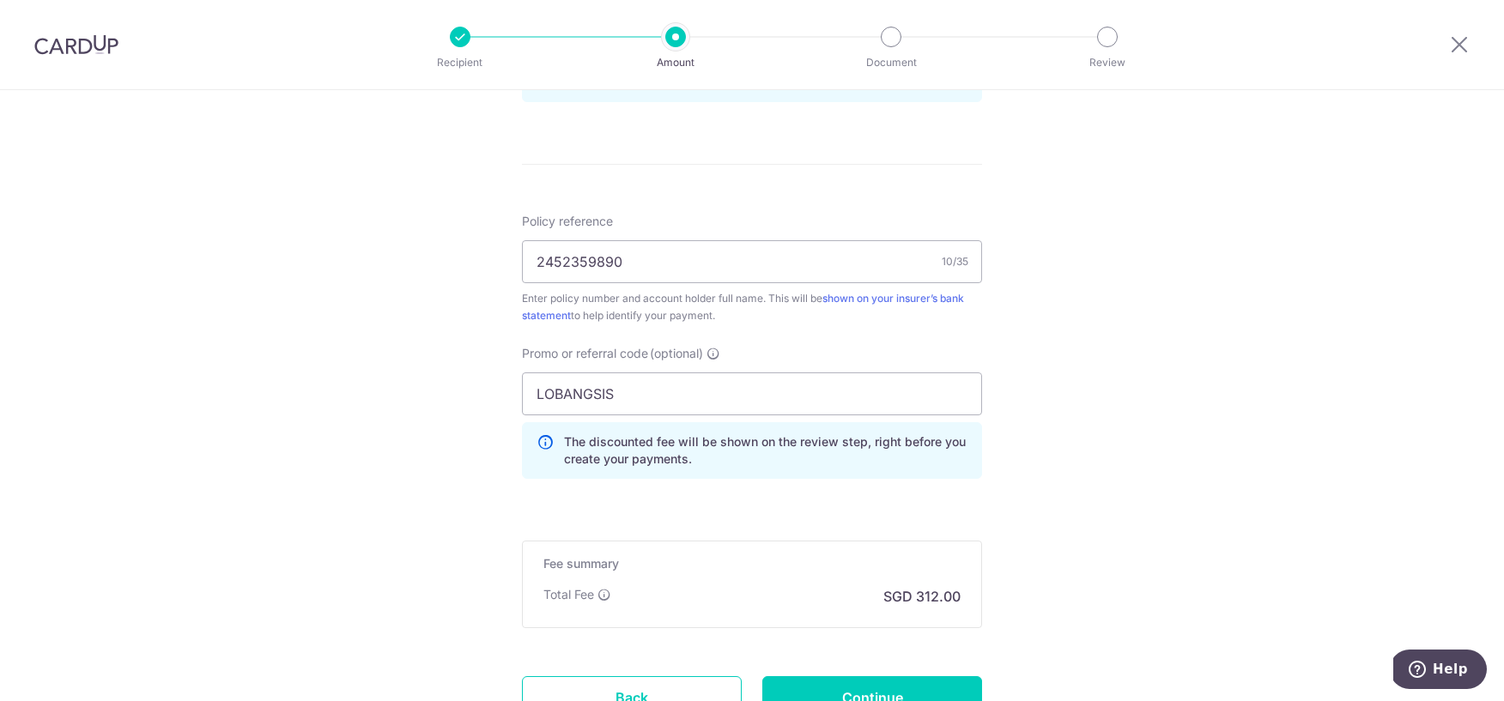
click at [639, 430] on div "The discounted fee will be shown on the review step, right before you create yo…" at bounding box center [752, 450] width 460 height 57
click at [628, 397] on input "LOBANGSIS" at bounding box center [752, 393] width 460 height 43
click button "Add Card" at bounding box center [0, 0] width 0 height 0
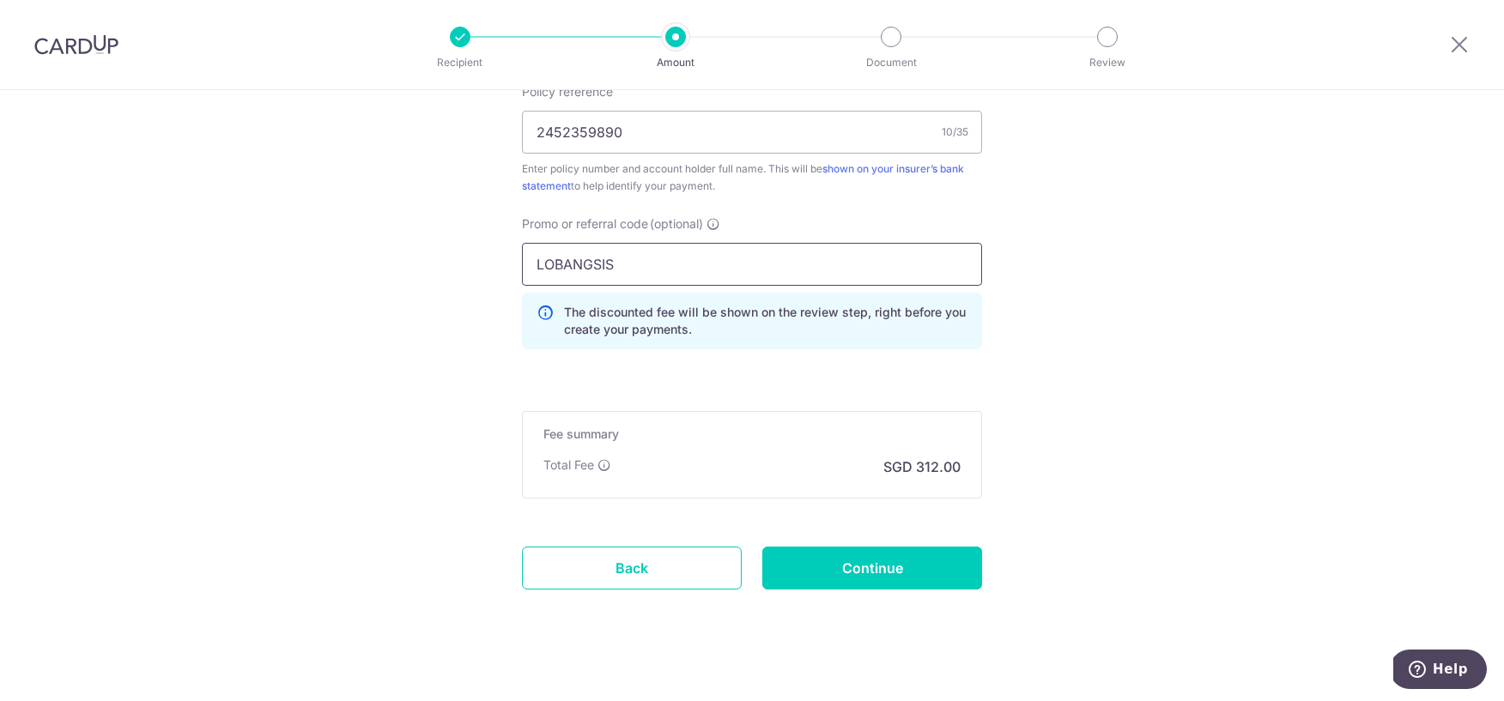
scroll to position [1089, 0]
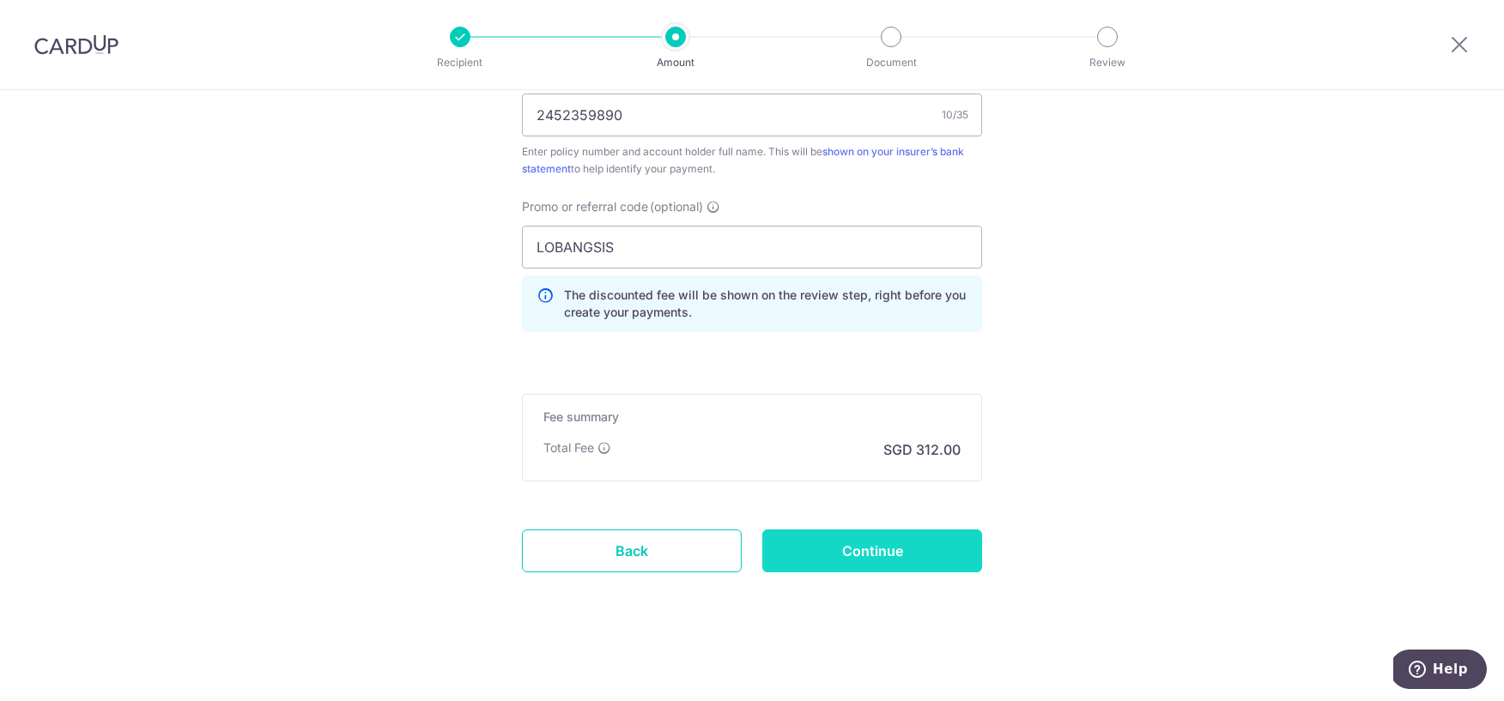
click at [857, 550] on input "Continue" at bounding box center [872, 551] width 220 height 43
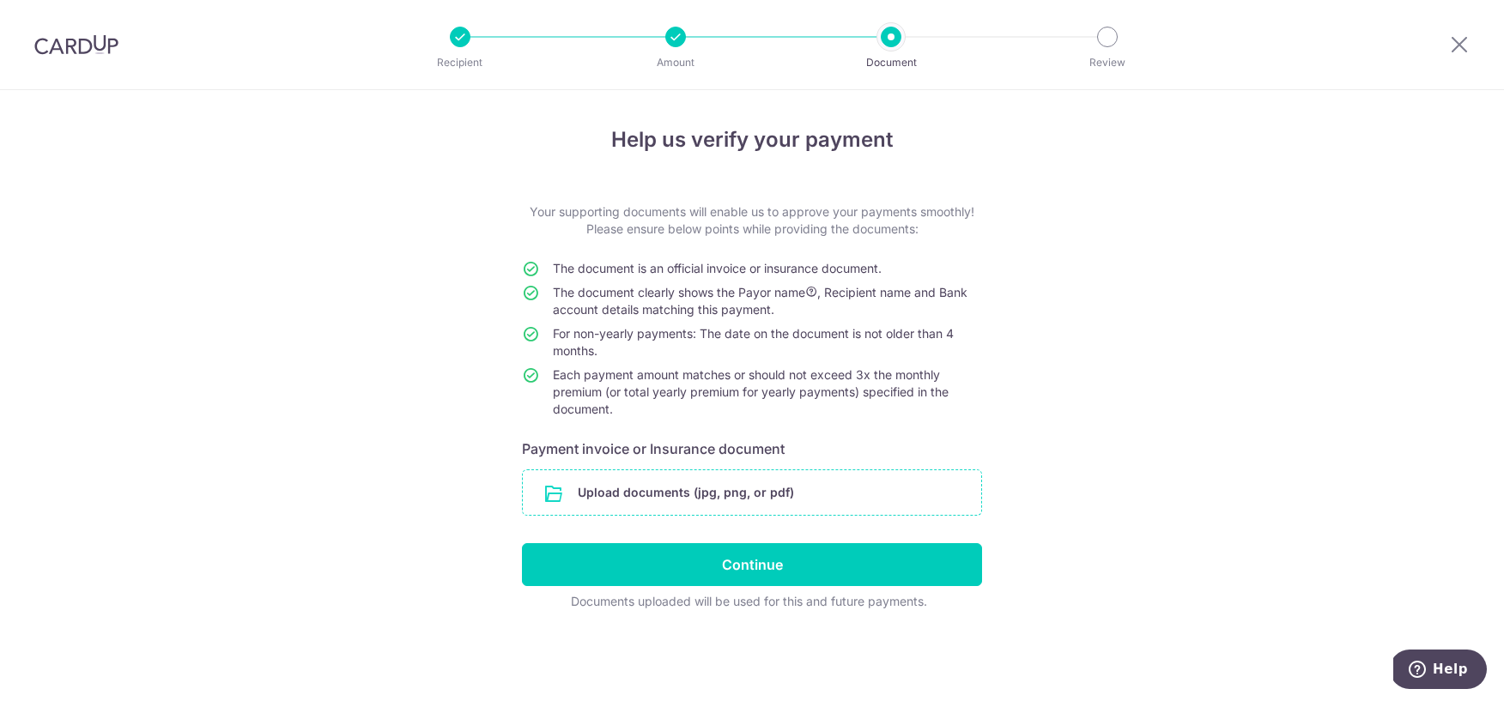
click at [673, 493] on input "file" at bounding box center [752, 492] width 458 height 45
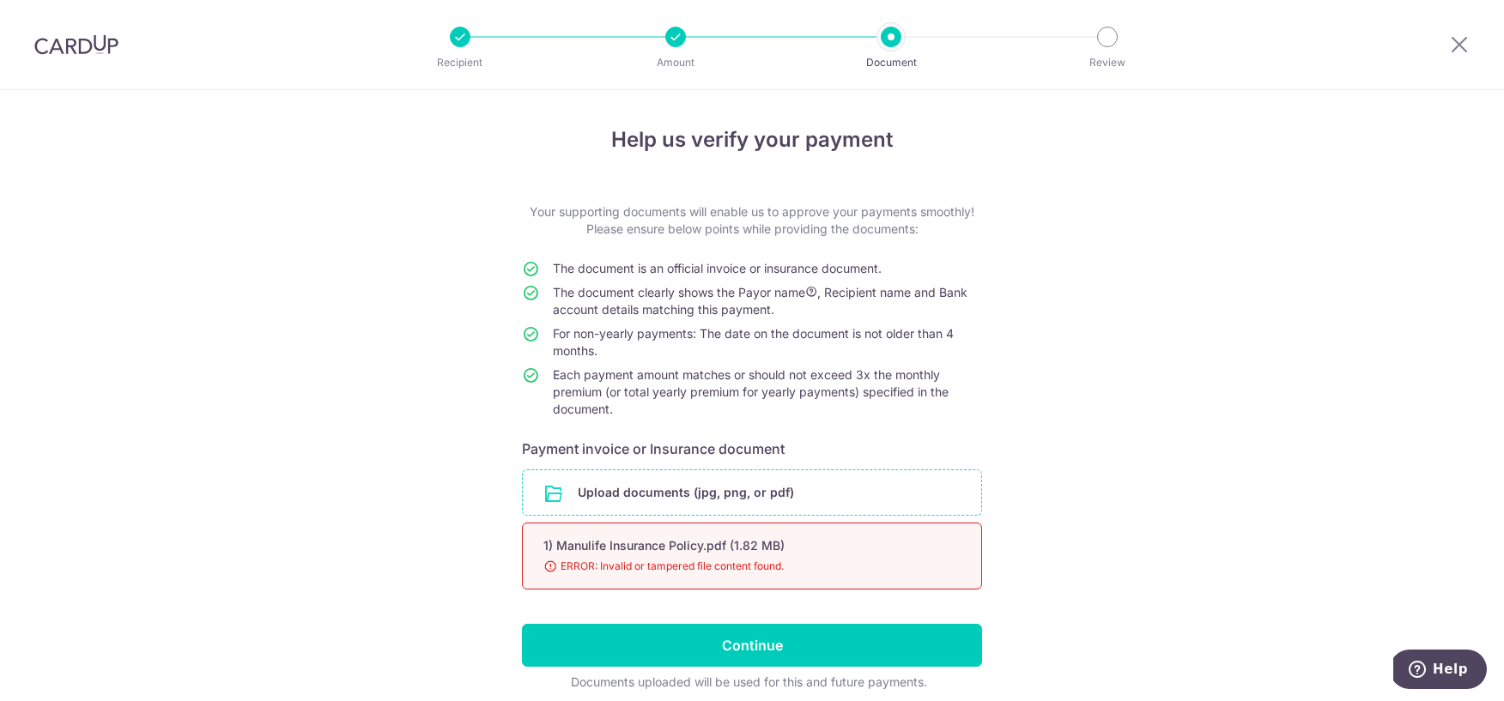
click at [766, 495] on input "file" at bounding box center [752, 492] width 458 height 45
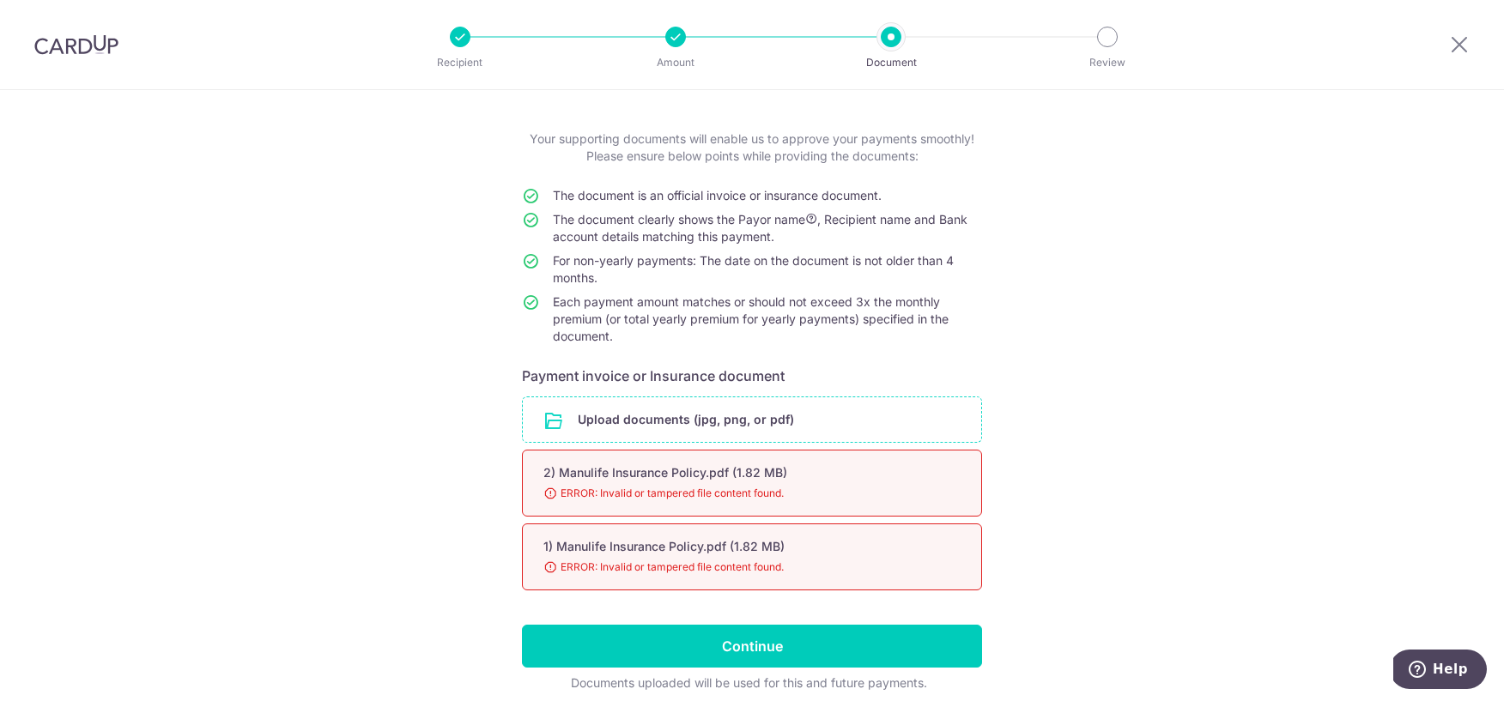
scroll to position [68, 0]
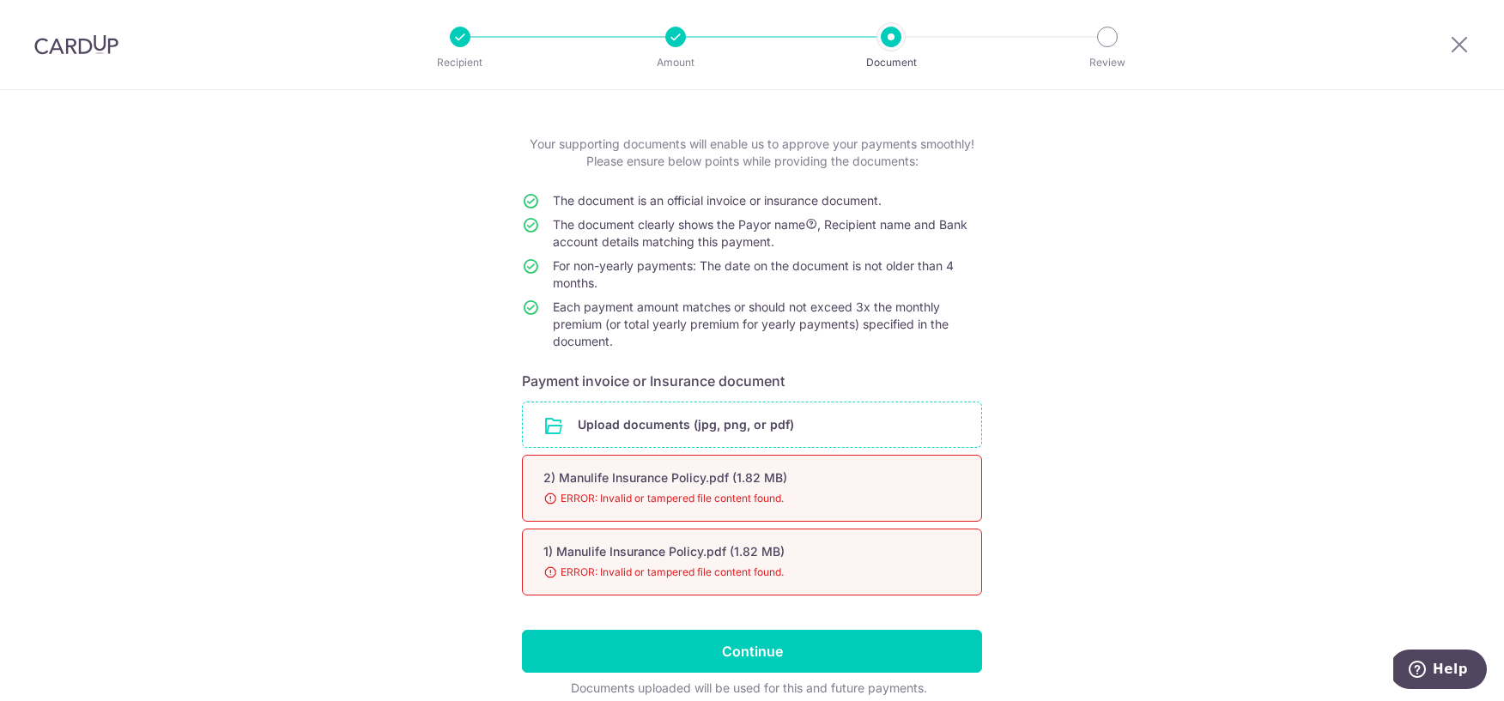
click at [590, 413] on input "file" at bounding box center [752, 425] width 458 height 45
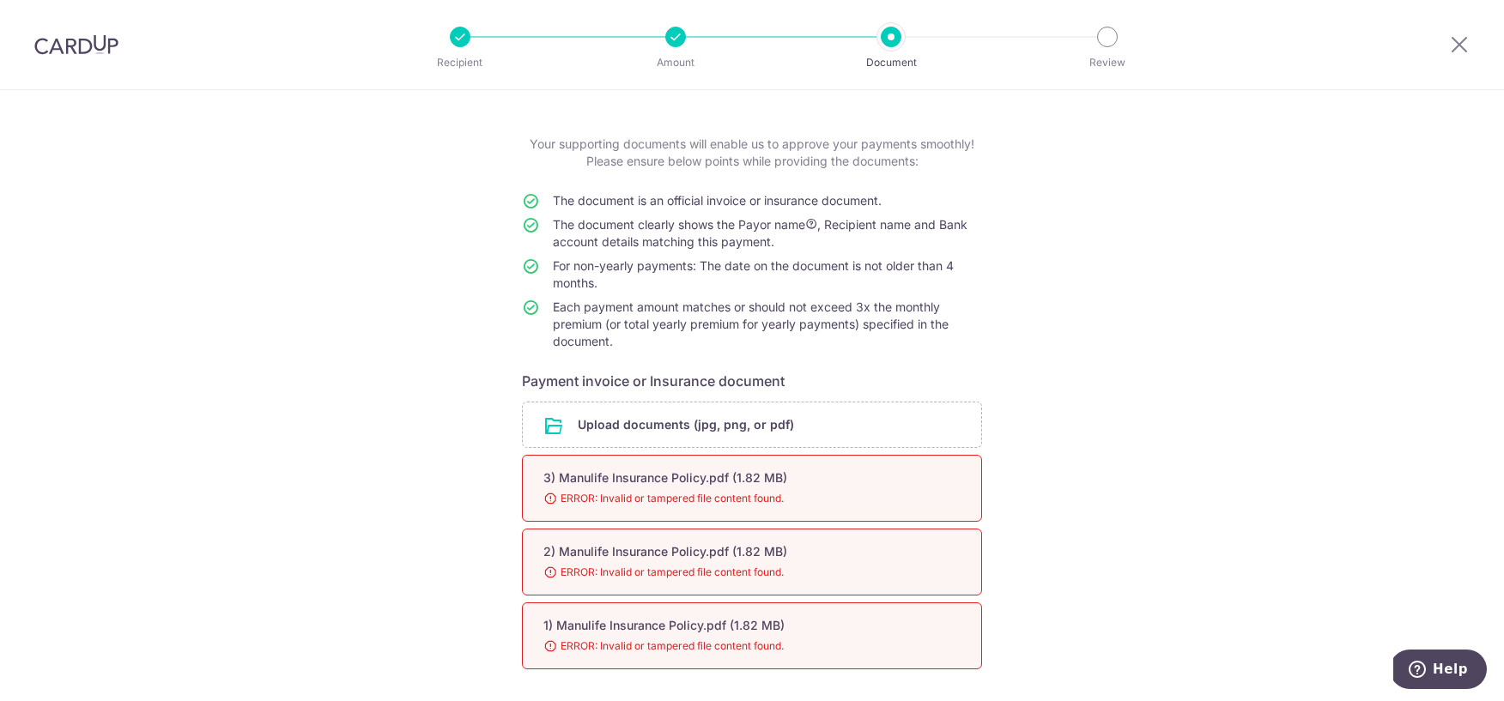
click at [544, 500] on span "ERROR: Invalid or tampered file content found." at bounding box center [731, 498] width 376 height 17
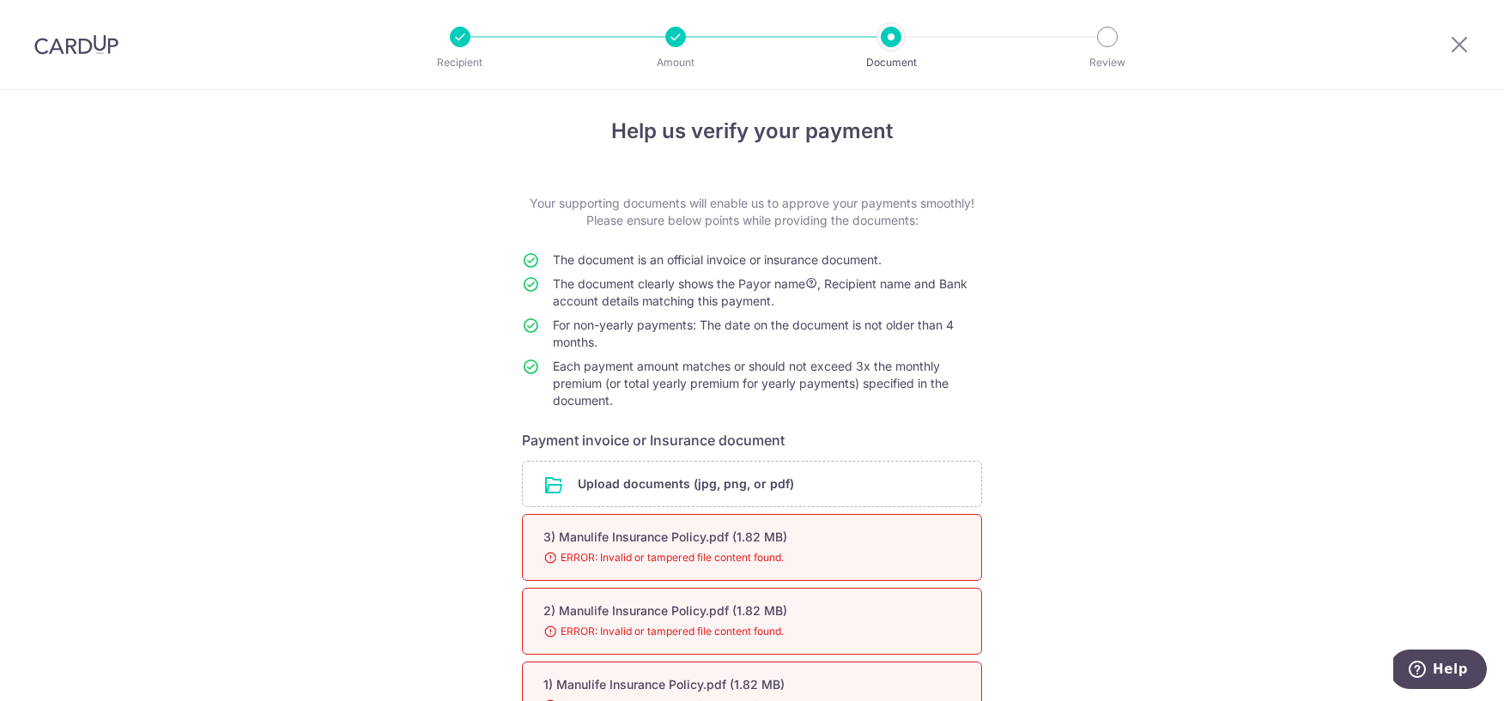
scroll to position [0, 0]
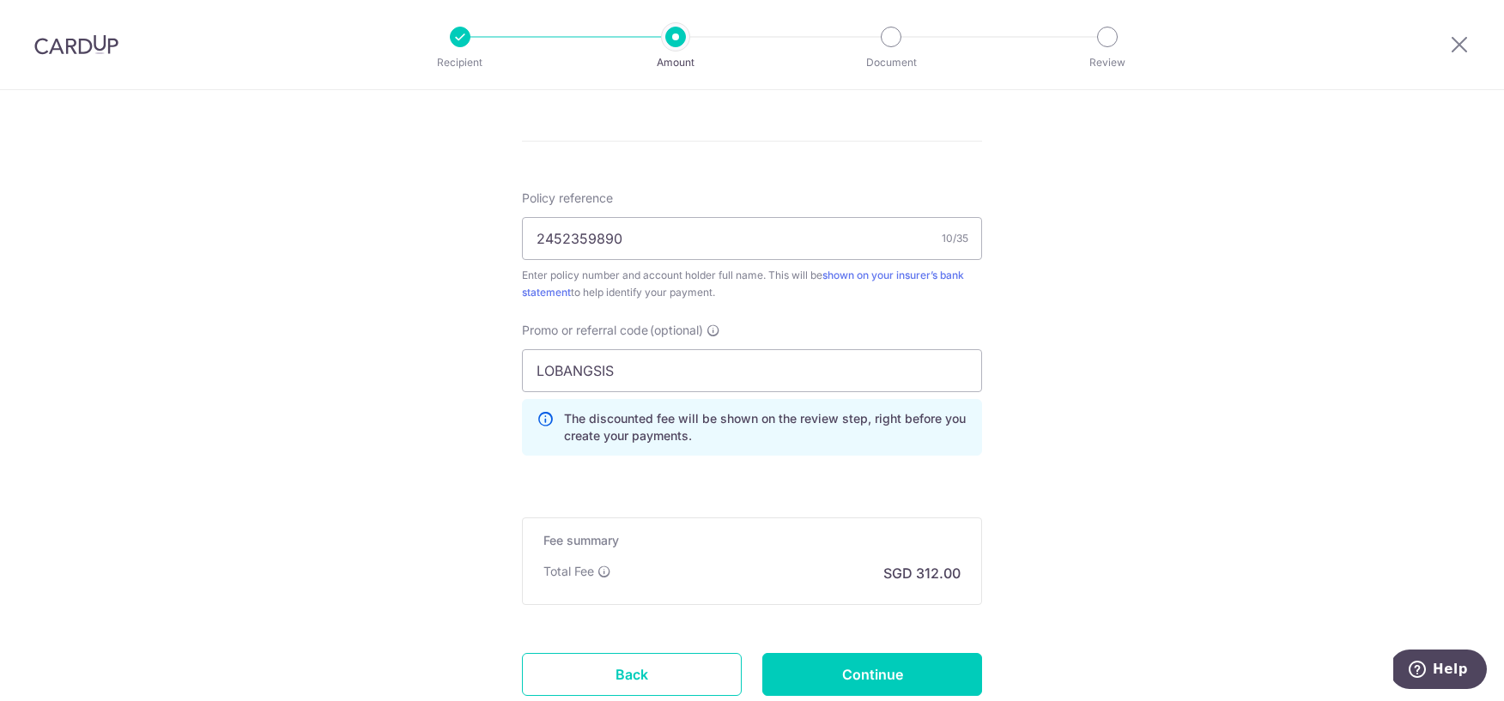
scroll to position [1010, 0]
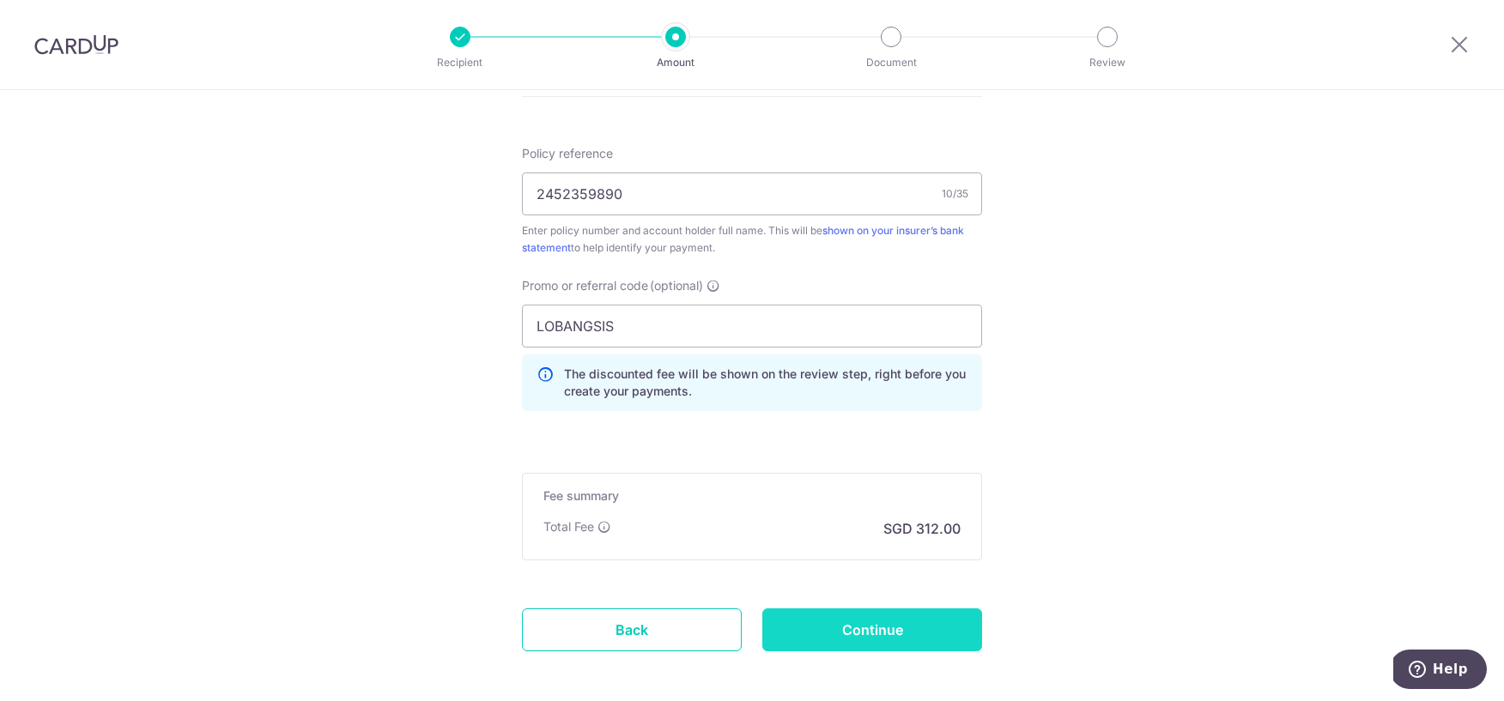
click at [895, 637] on input "Continue" at bounding box center [872, 630] width 220 height 43
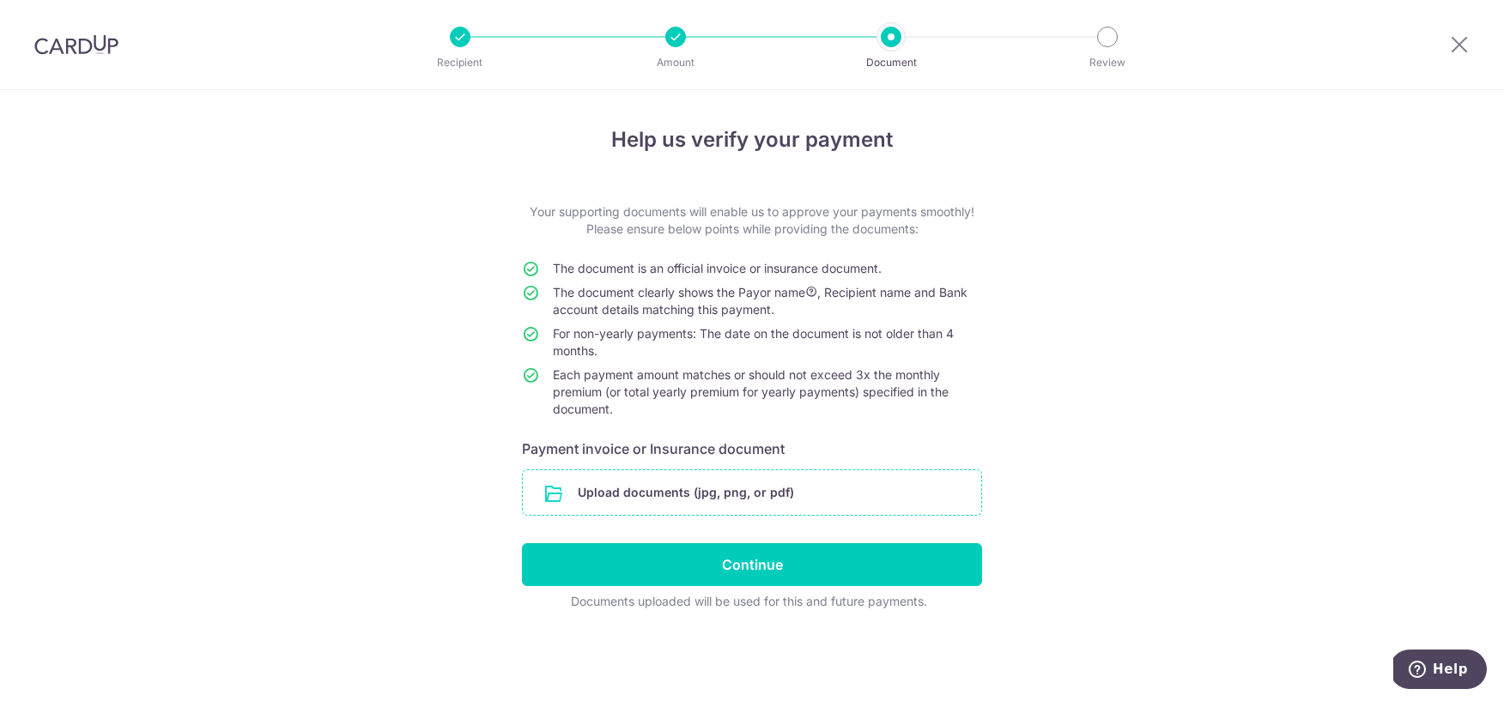
click at [685, 500] on input "file" at bounding box center [752, 492] width 458 height 45
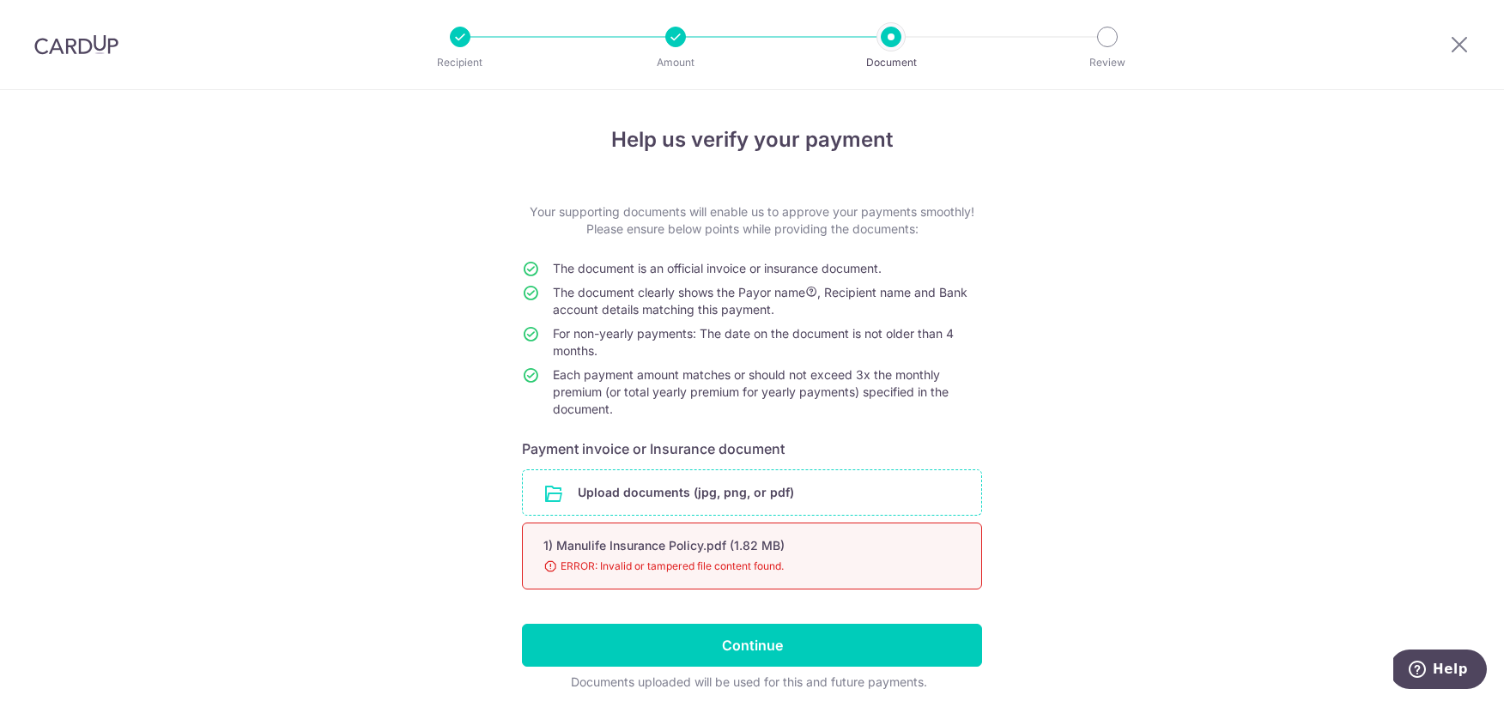
click at [666, 493] on input "file" at bounding box center [752, 492] width 458 height 45
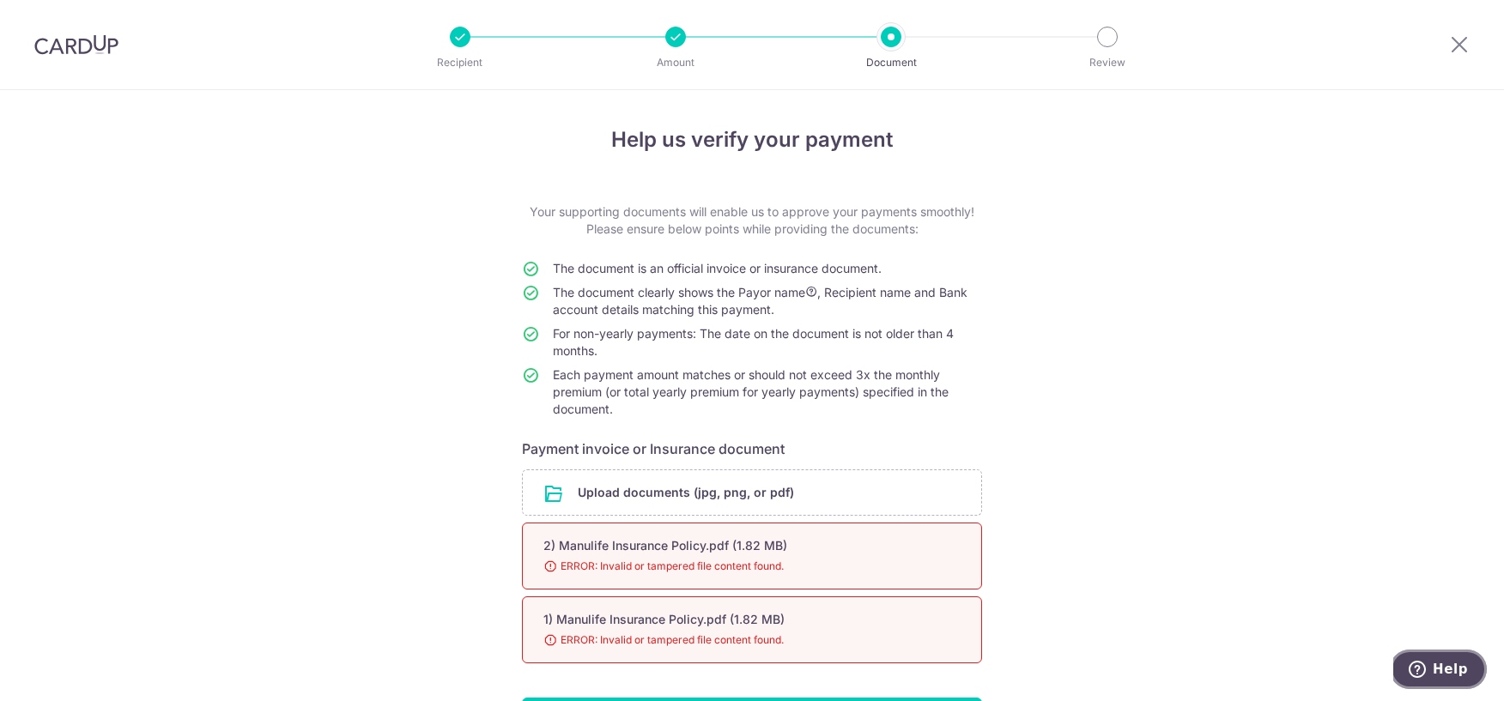
click at [1420, 670] on icon "Help" at bounding box center [1417, 668] width 6 height 7
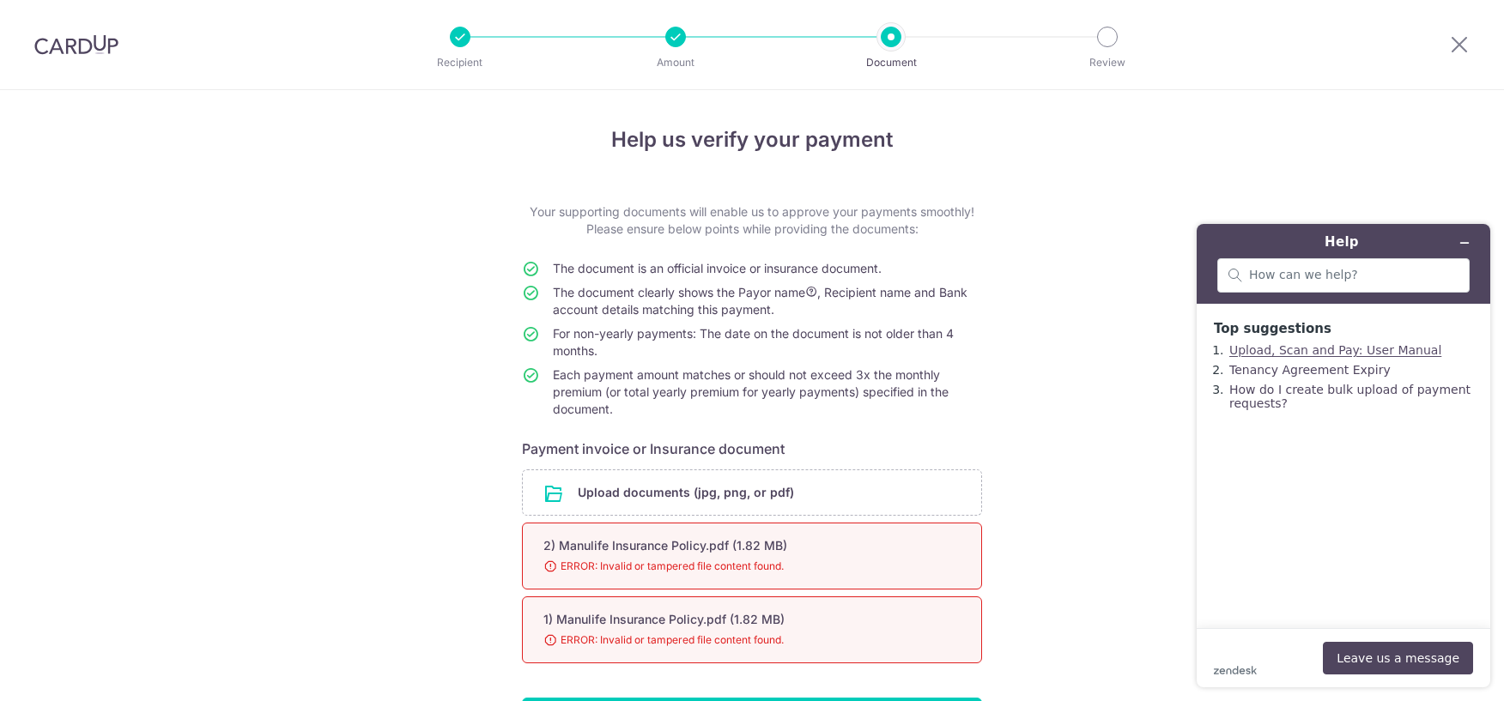
click at [1264, 347] on link "Upload, Scan and Pay: User Manual" at bounding box center [1335, 350] width 212 height 14
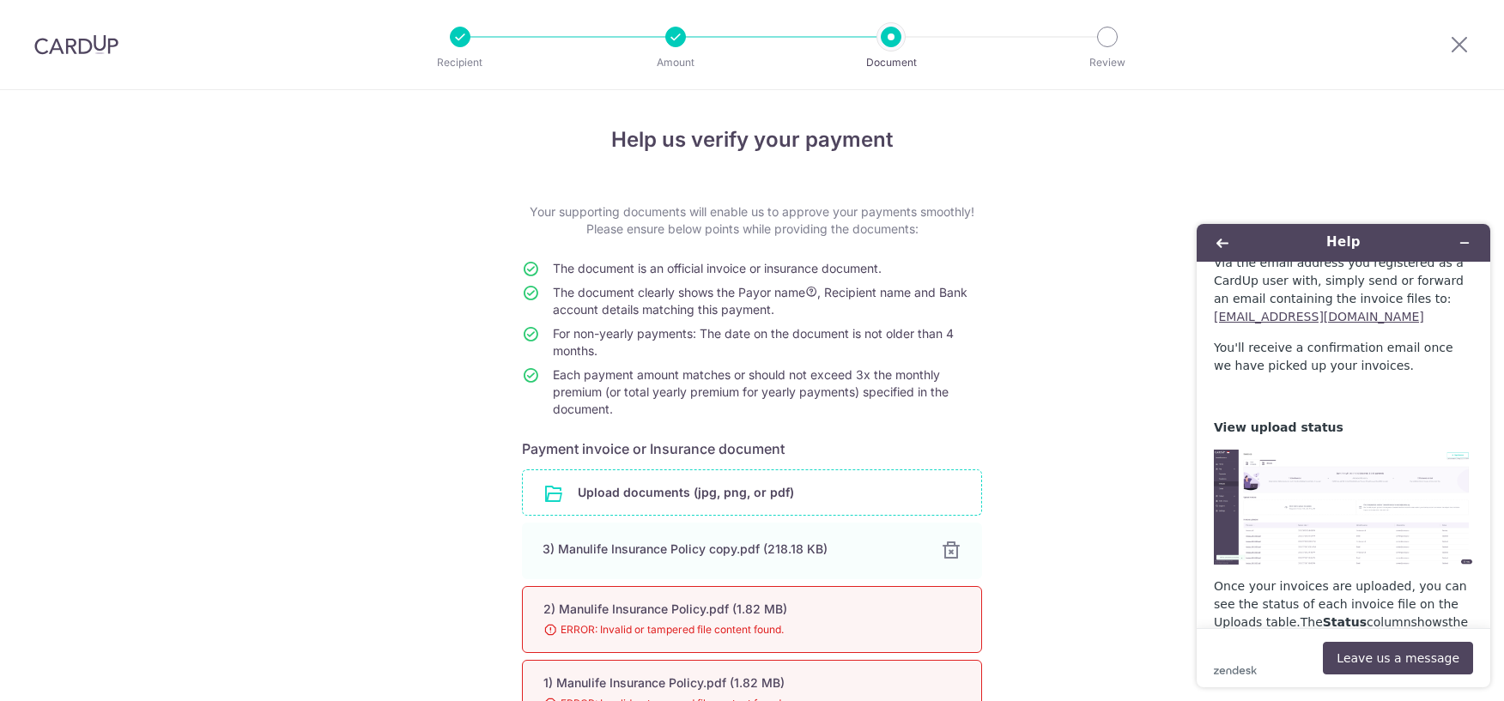
scroll to position [208, 0]
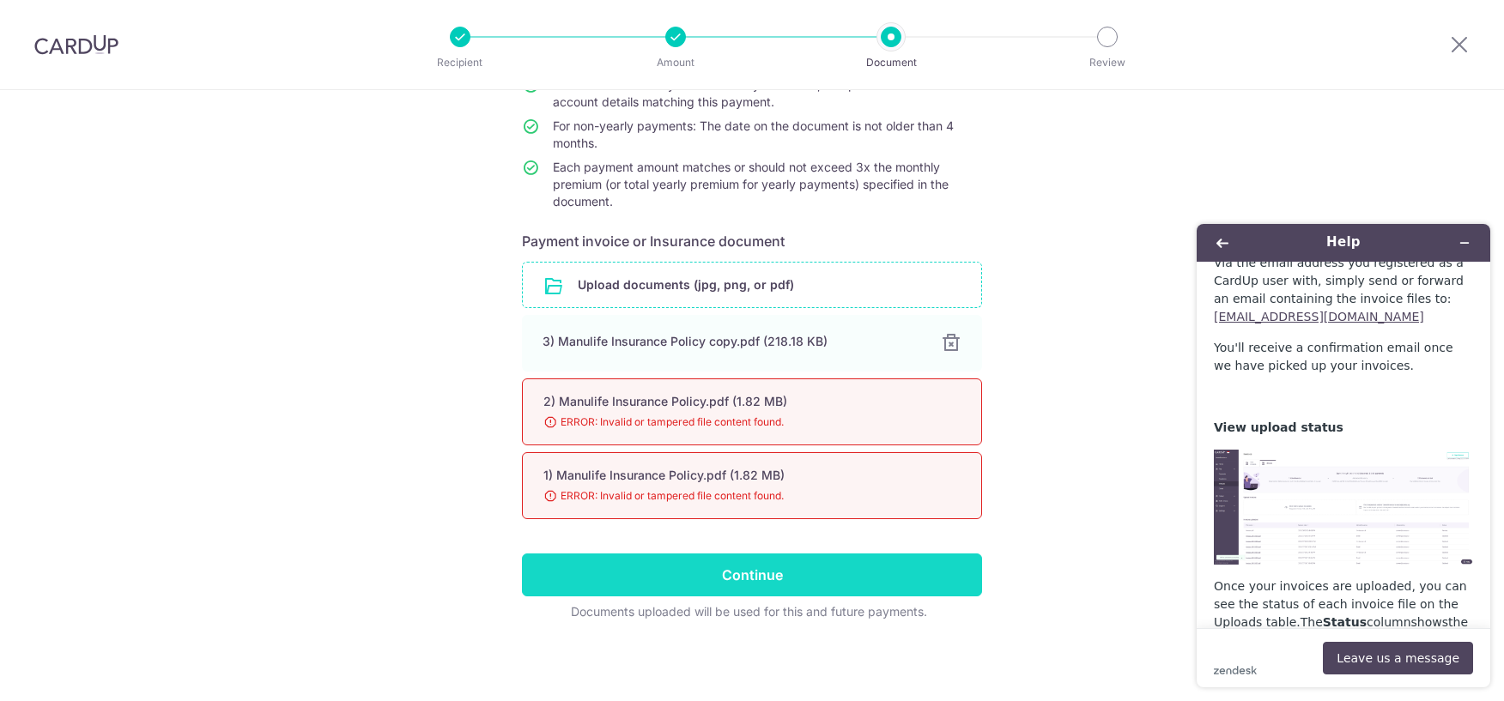
click at [718, 575] on input "Continue" at bounding box center [752, 575] width 460 height 43
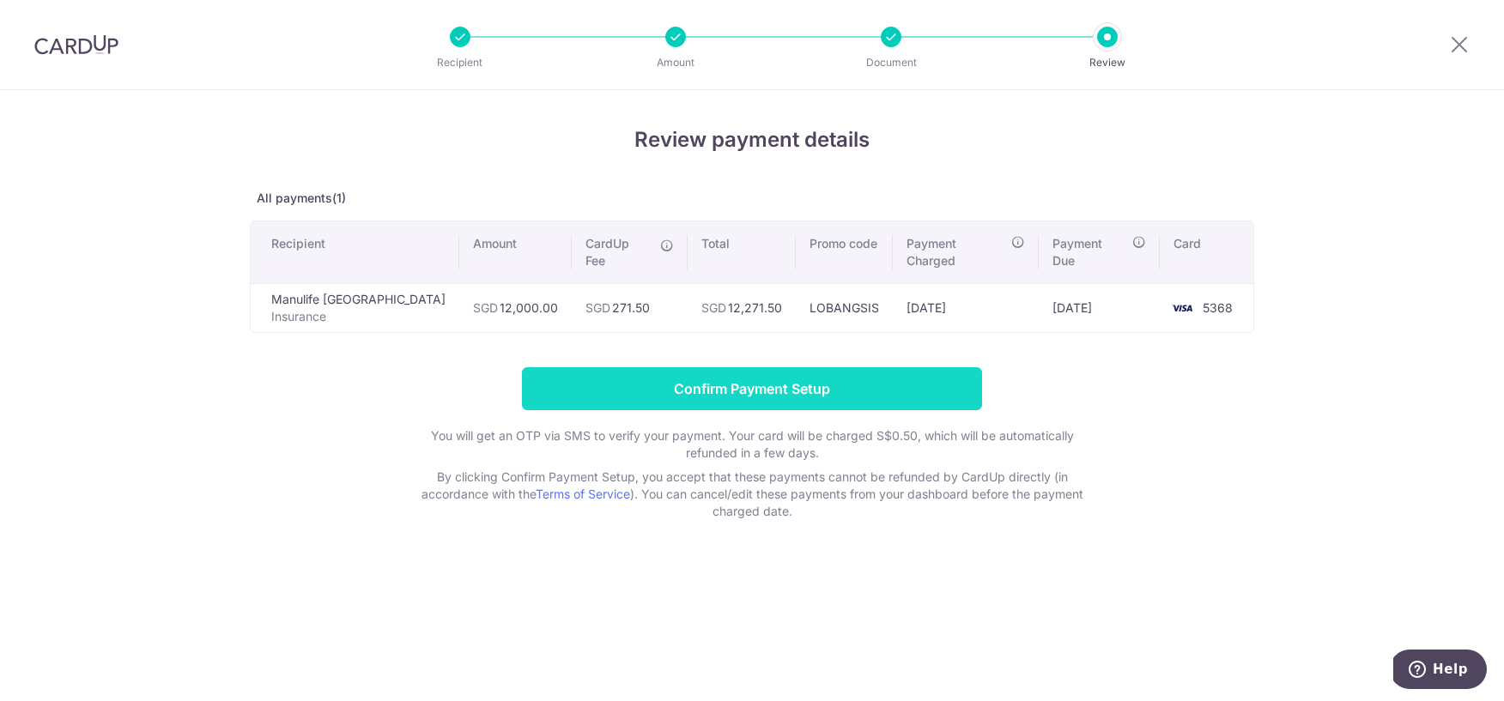
click at [738, 369] on input "Confirm Payment Setup" at bounding box center [752, 388] width 460 height 43
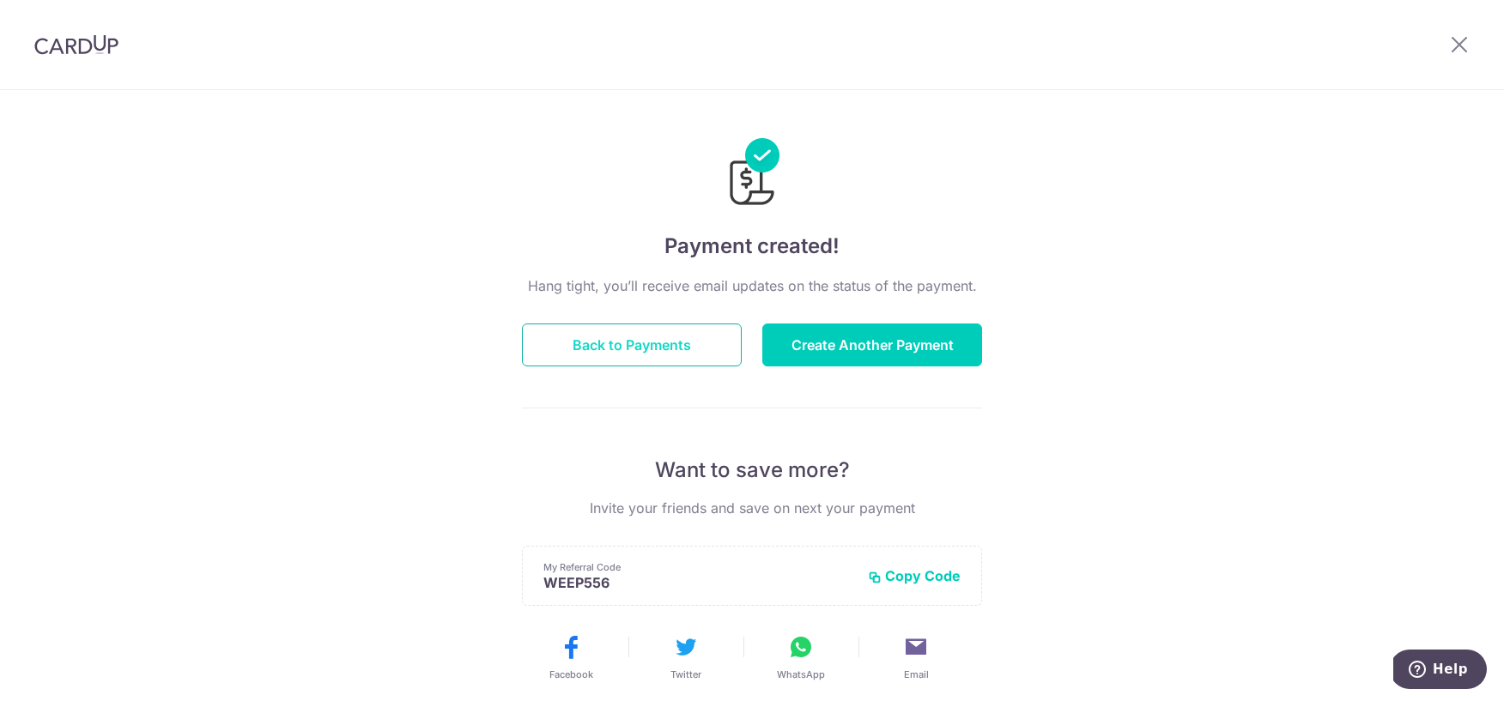
click at [614, 341] on button "Back to Payments" at bounding box center [632, 345] width 220 height 43
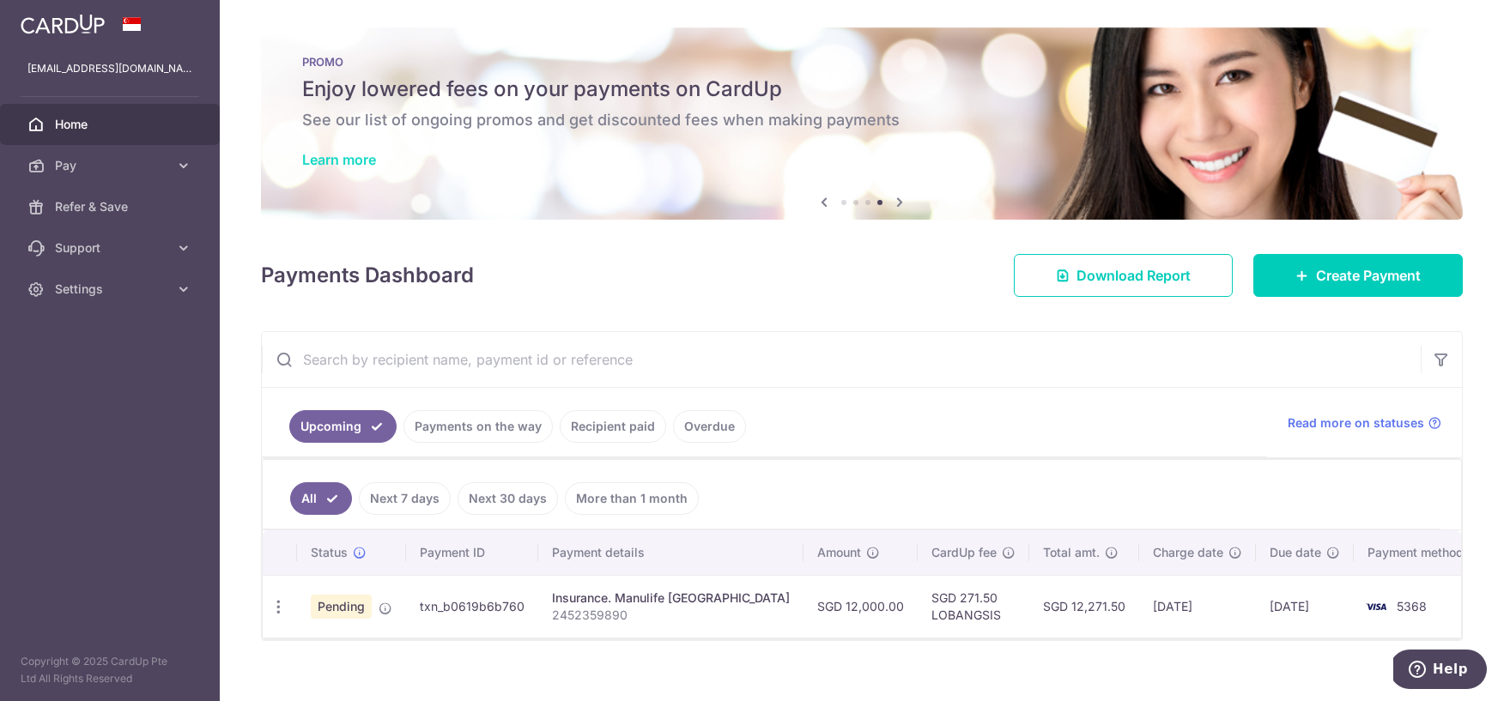
click at [360, 160] on link "Learn more" at bounding box center [339, 159] width 74 height 17
click at [124, 283] on span "Settings" at bounding box center [111, 289] width 113 height 17
click at [69, 374] on span "Logout" at bounding box center [111, 371] width 113 height 17
